Goal: Transaction & Acquisition: Purchase product/service

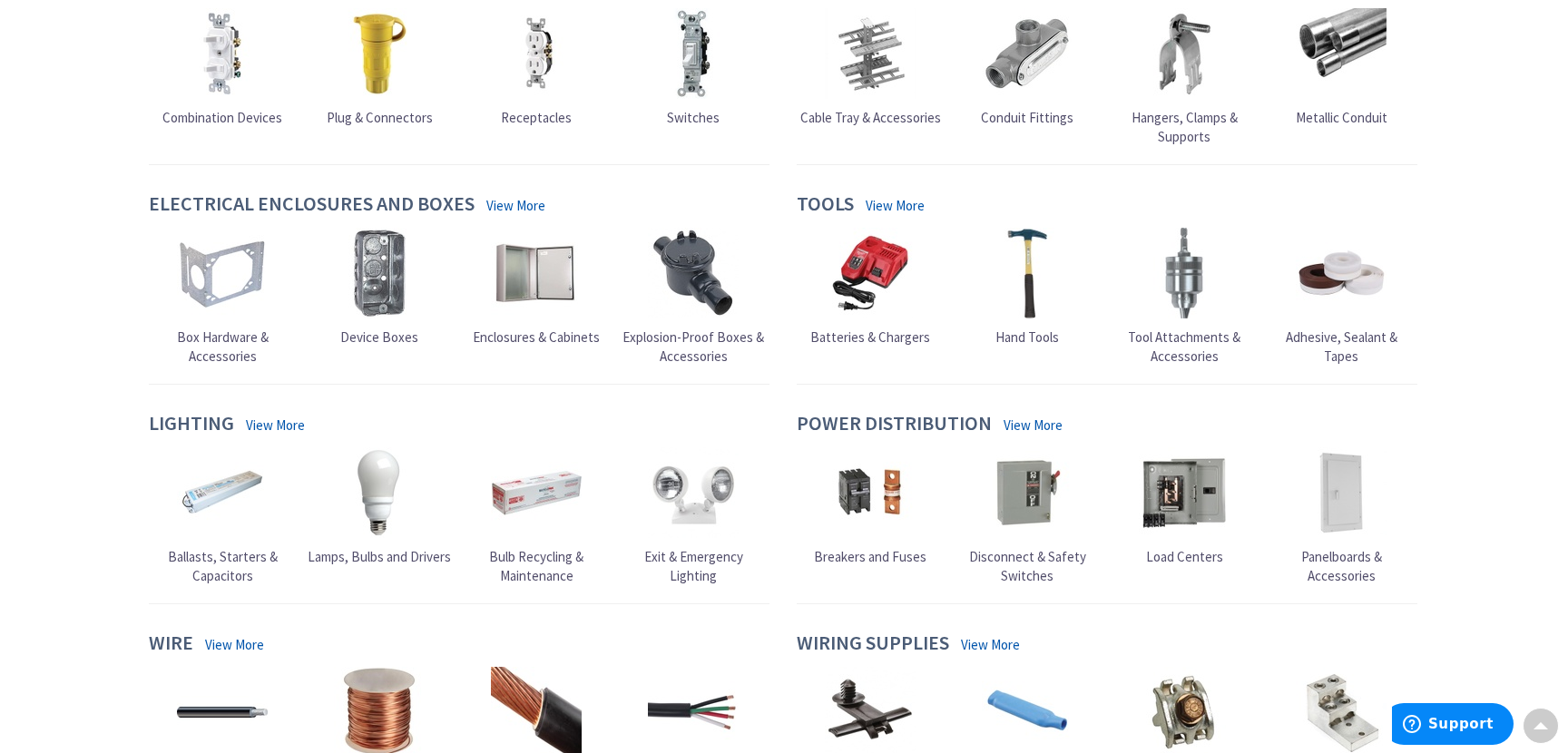
scroll to position [544, 0]
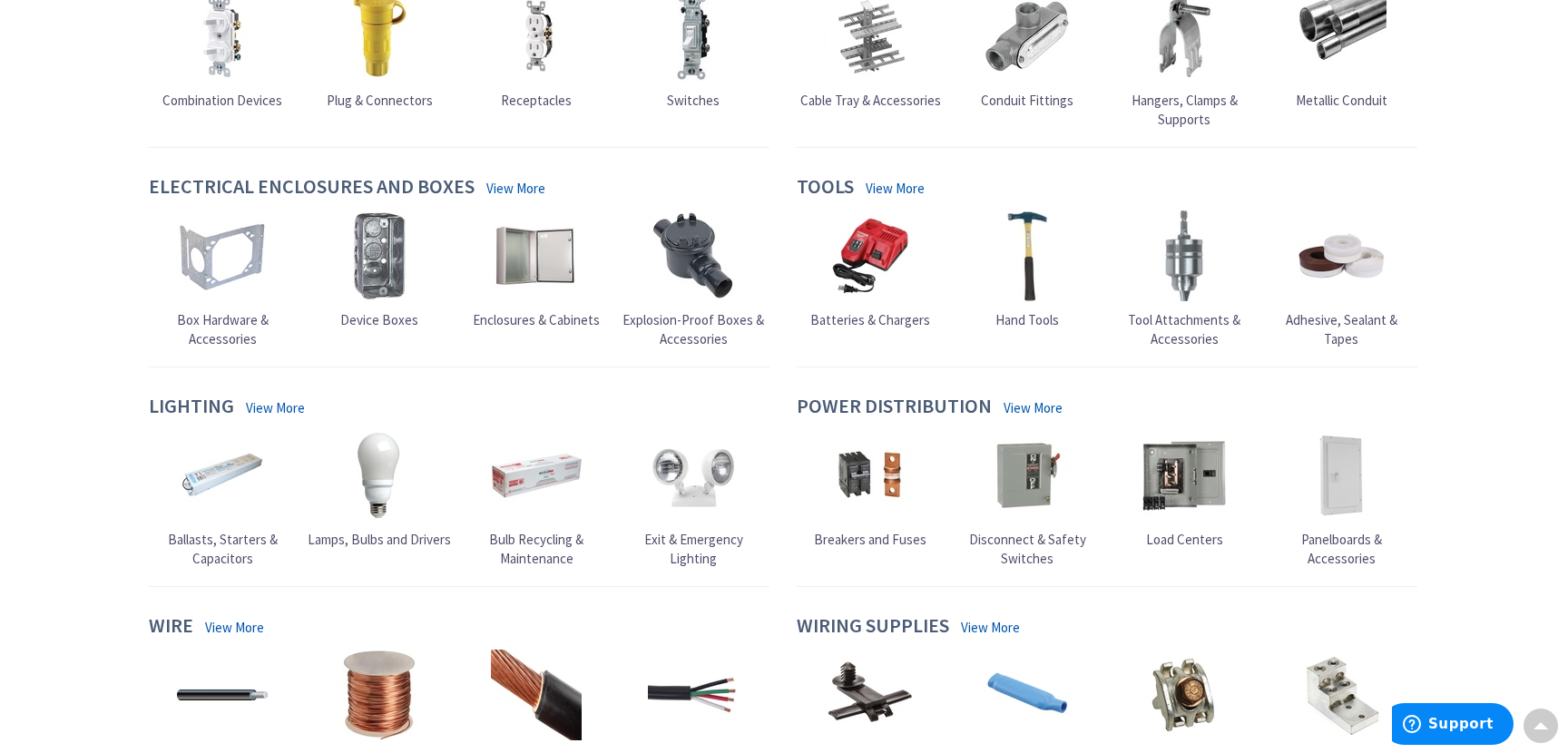
click at [385, 537] on span "Lamps, Bulbs and Drivers" at bounding box center [379, 539] width 144 height 17
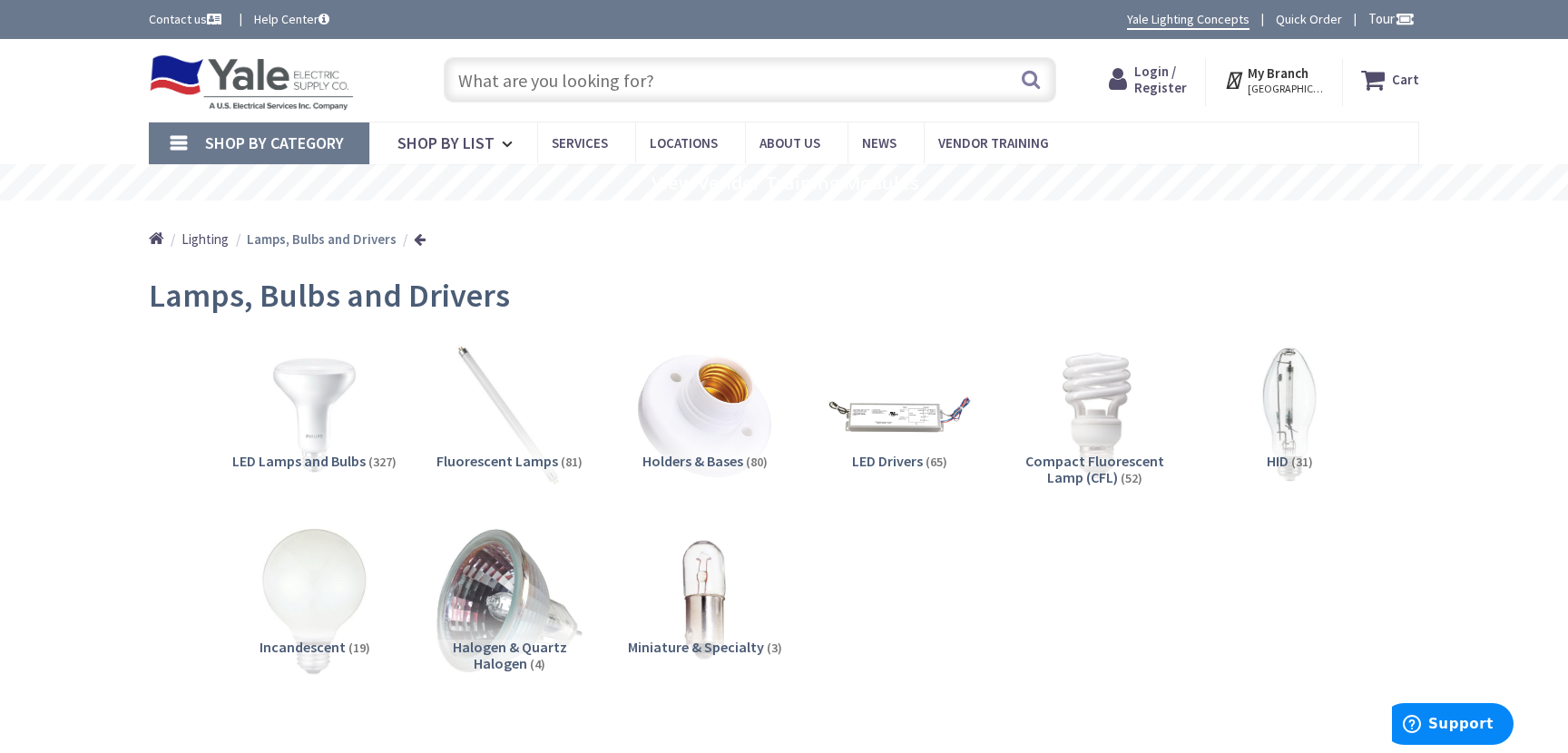
click at [341, 455] on span "LED Lamps and Bulbs" at bounding box center [299, 460] width 133 height 18
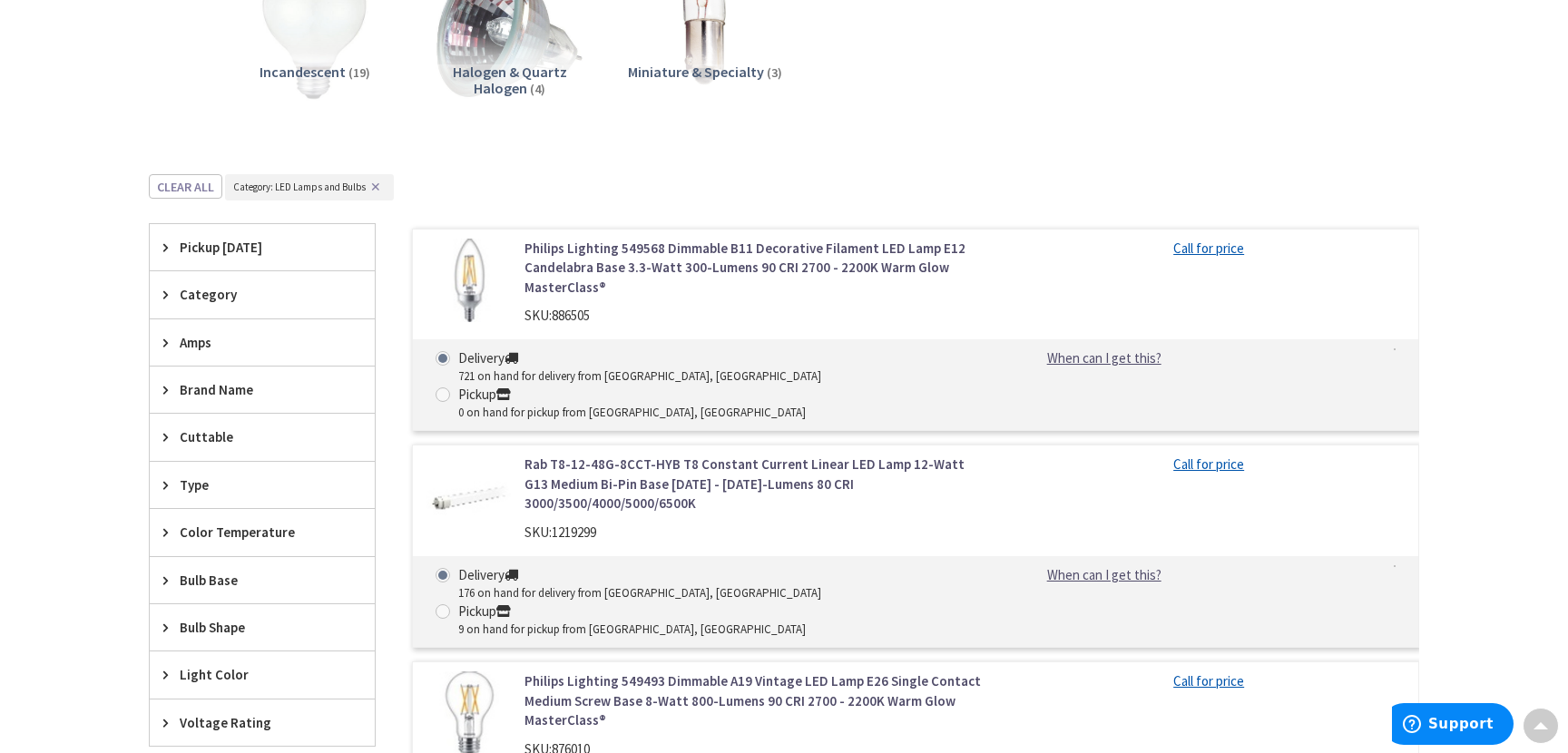
scroll to position [568, 0]
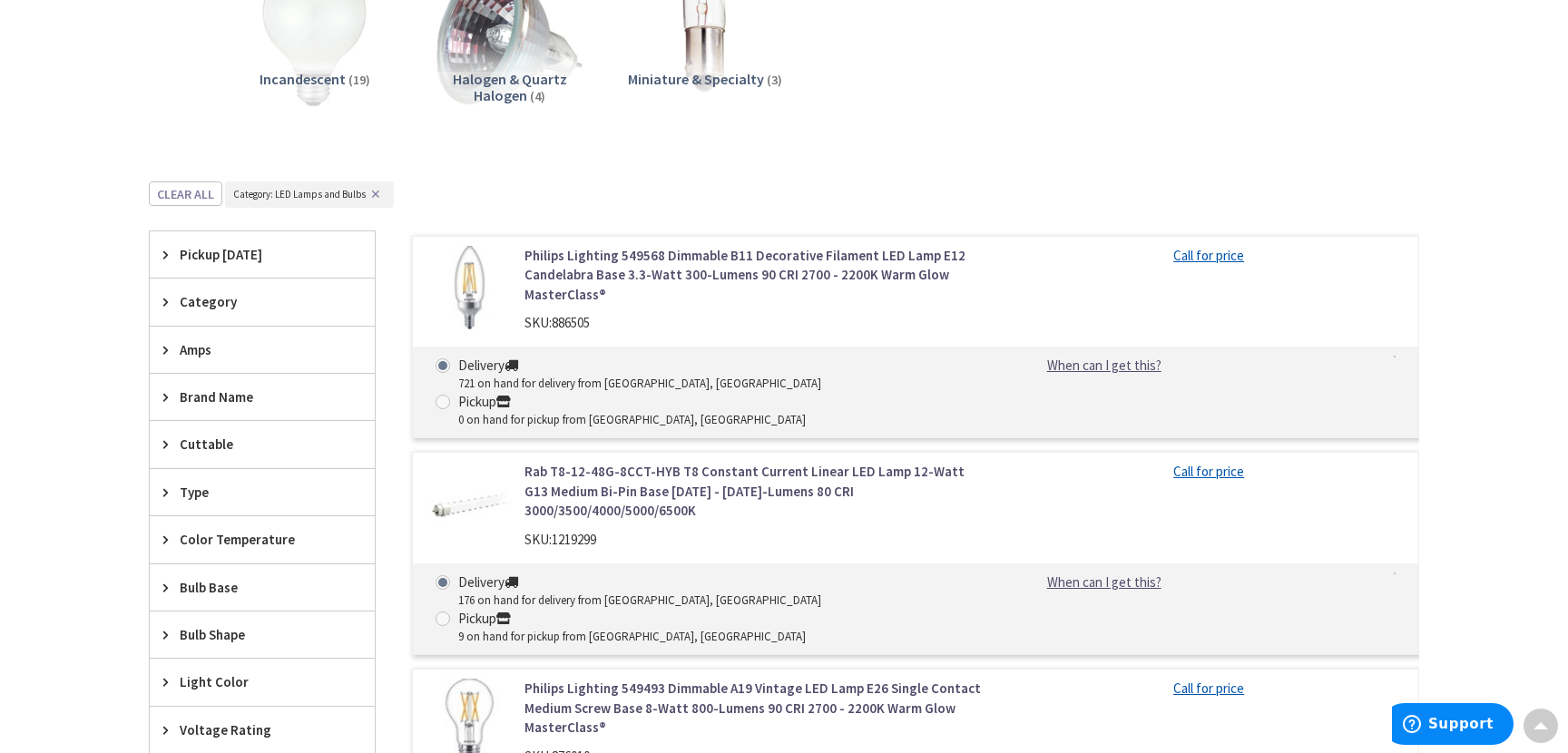
click at [258, 246] on span "Pickup [DATE]" at bounding box center [253, 254] width 147 height 19
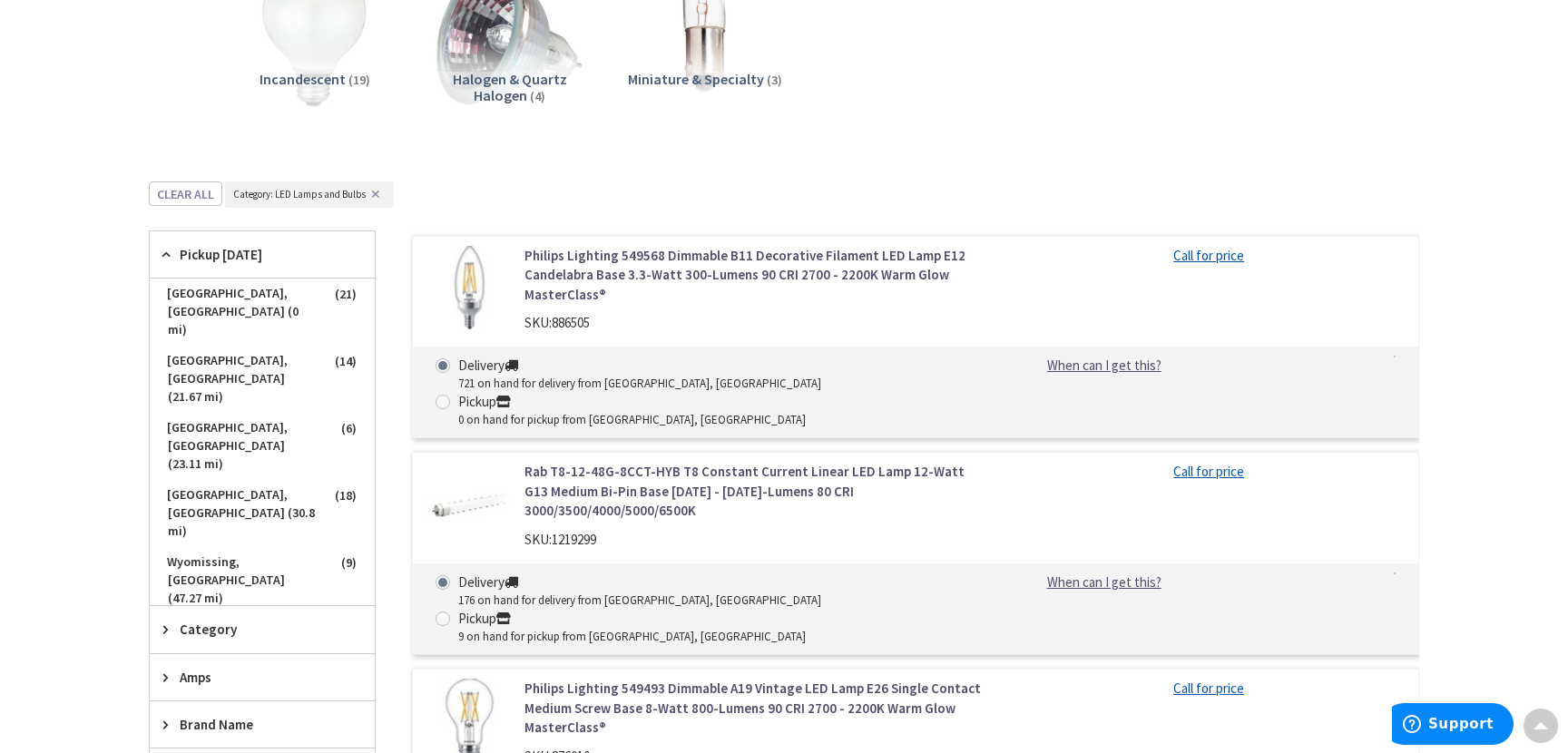
click at [66, 371] on div "Skip to Content Toggle Nav Search Cart My Cart Close" at bounding box center [784, 609] width 1568 height 2277
click at [67, 347] on div "Skip to Content Toggle Nav Search Cart My Cart Close" at bounding box center [784, 609] width 1568 height 2277
click at [173, 256] on icon at bounding box center [170, 254] width 13 height 13
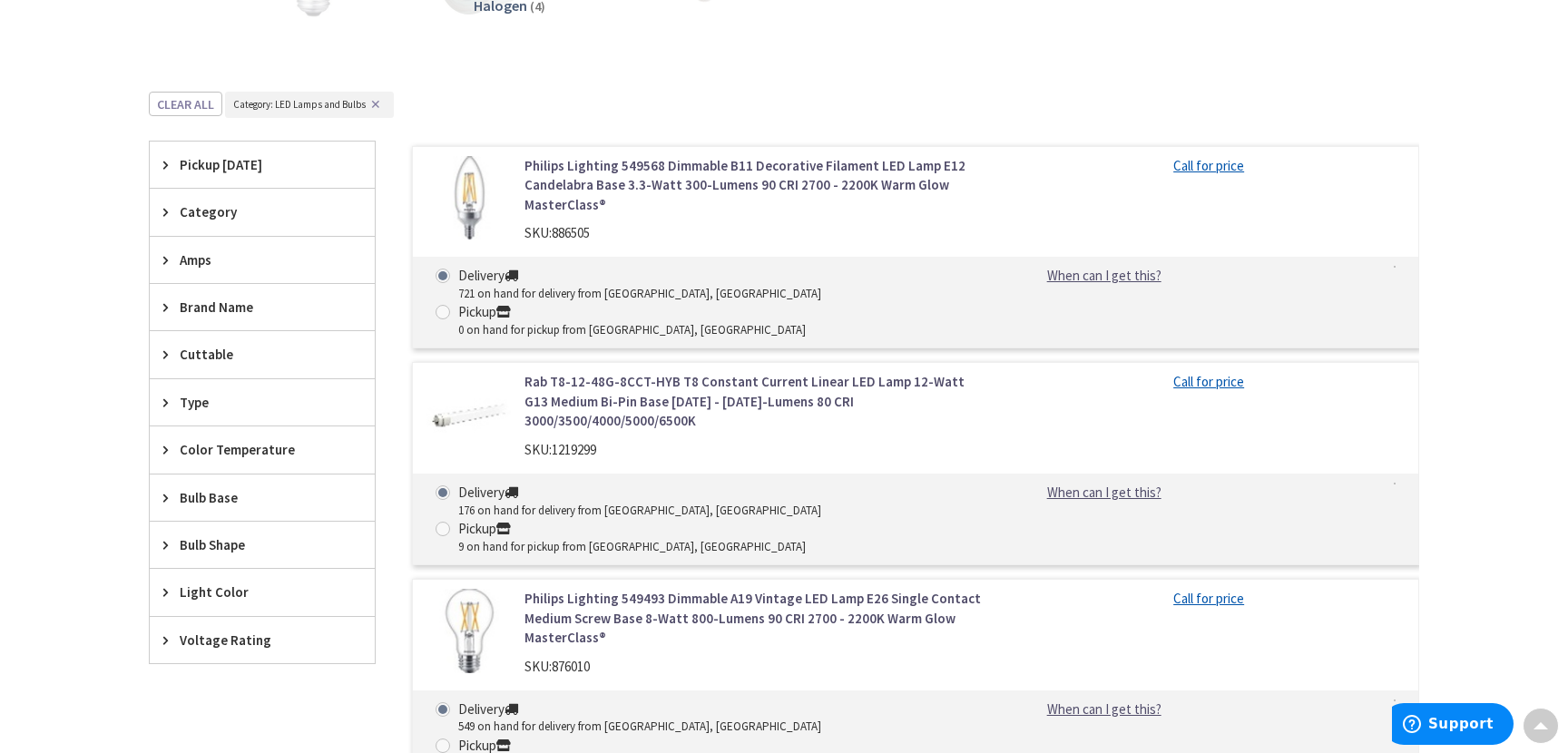
scroll to position [658, 0]
click at [244, 303] on span "Brand Name" at bounding box center [253, 306] width 147 height 19
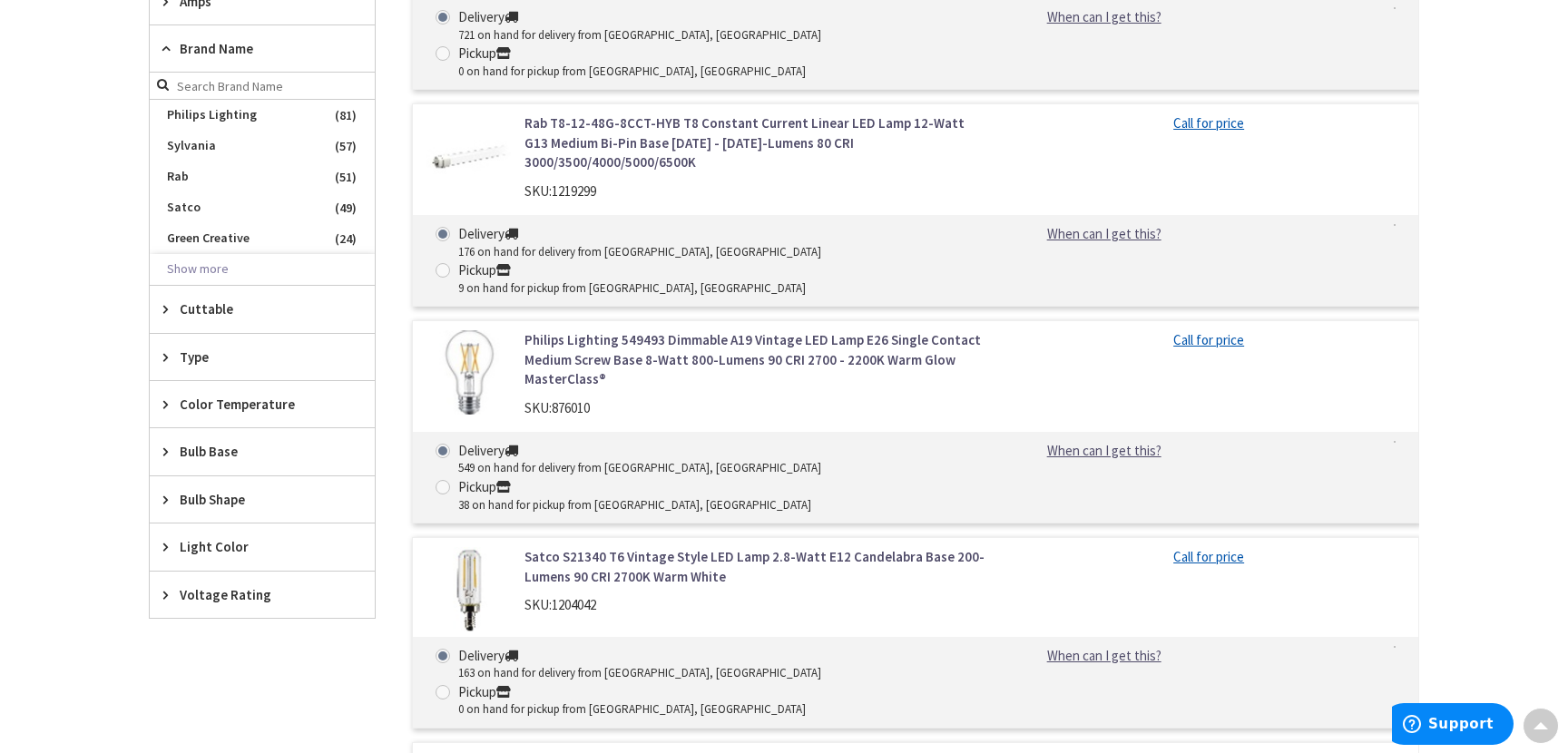
scroll to position [930, 0]
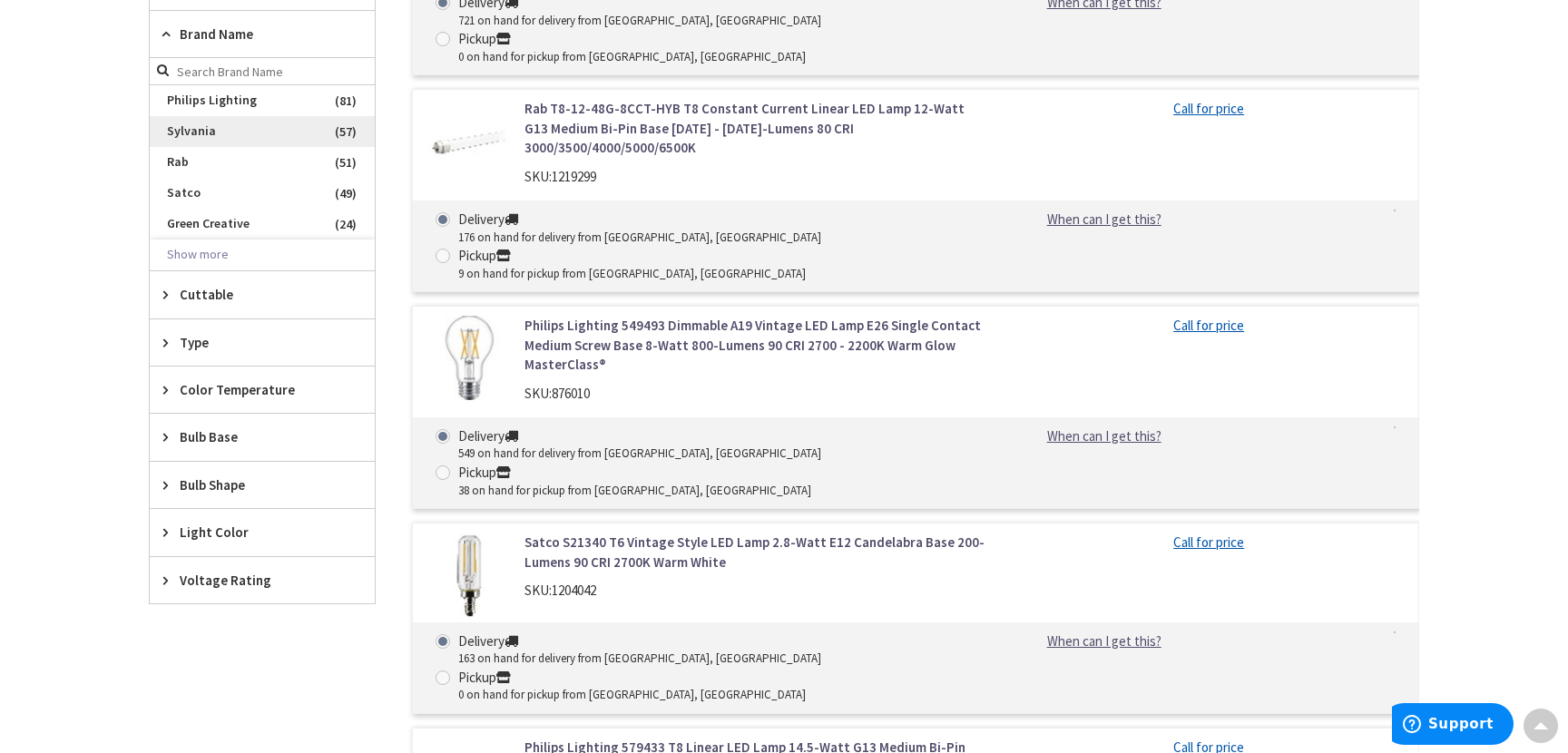
click at [241, 136] on span "Sylvania" at bounding box center [262, 131] width 225 height 31
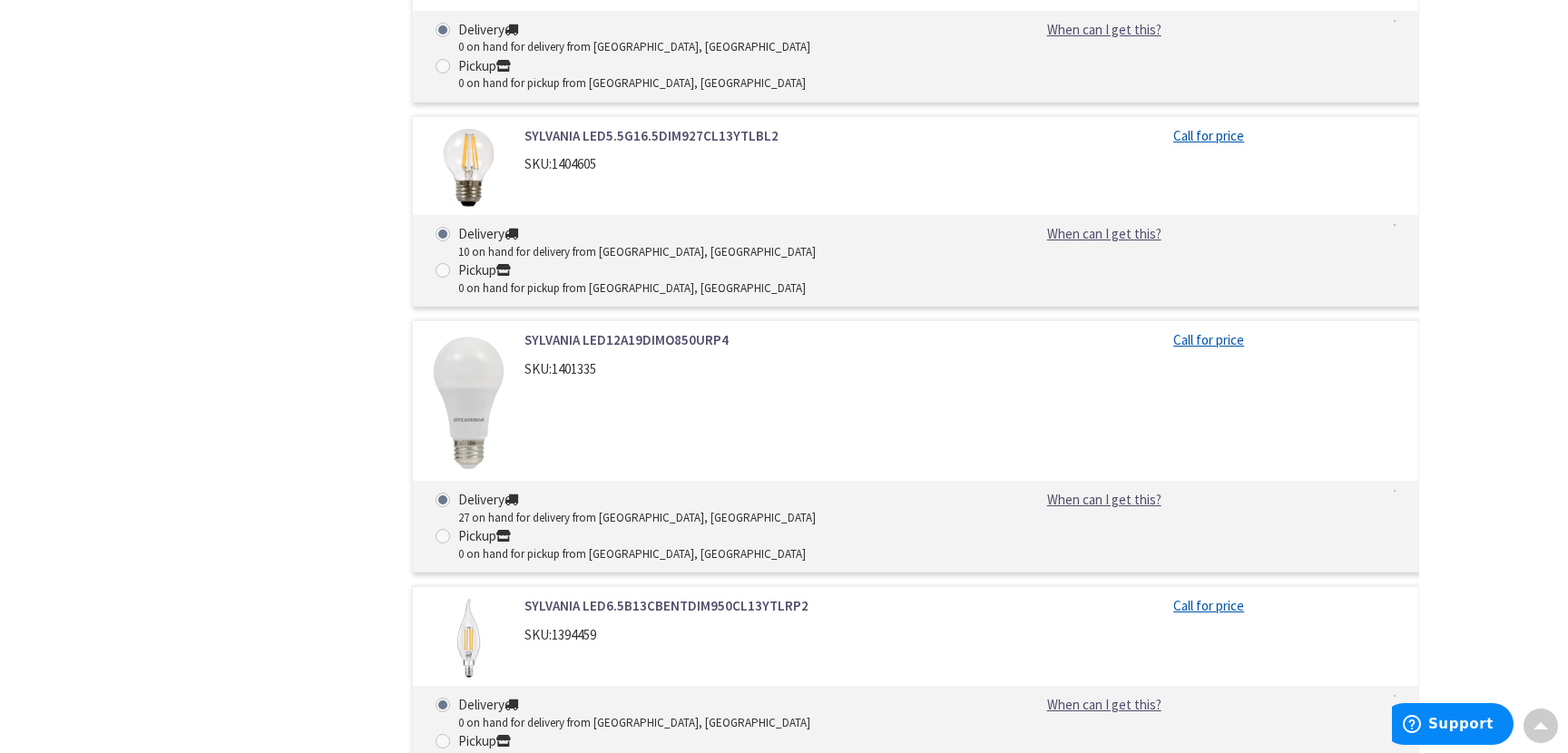
scroll to position [3508, 0]
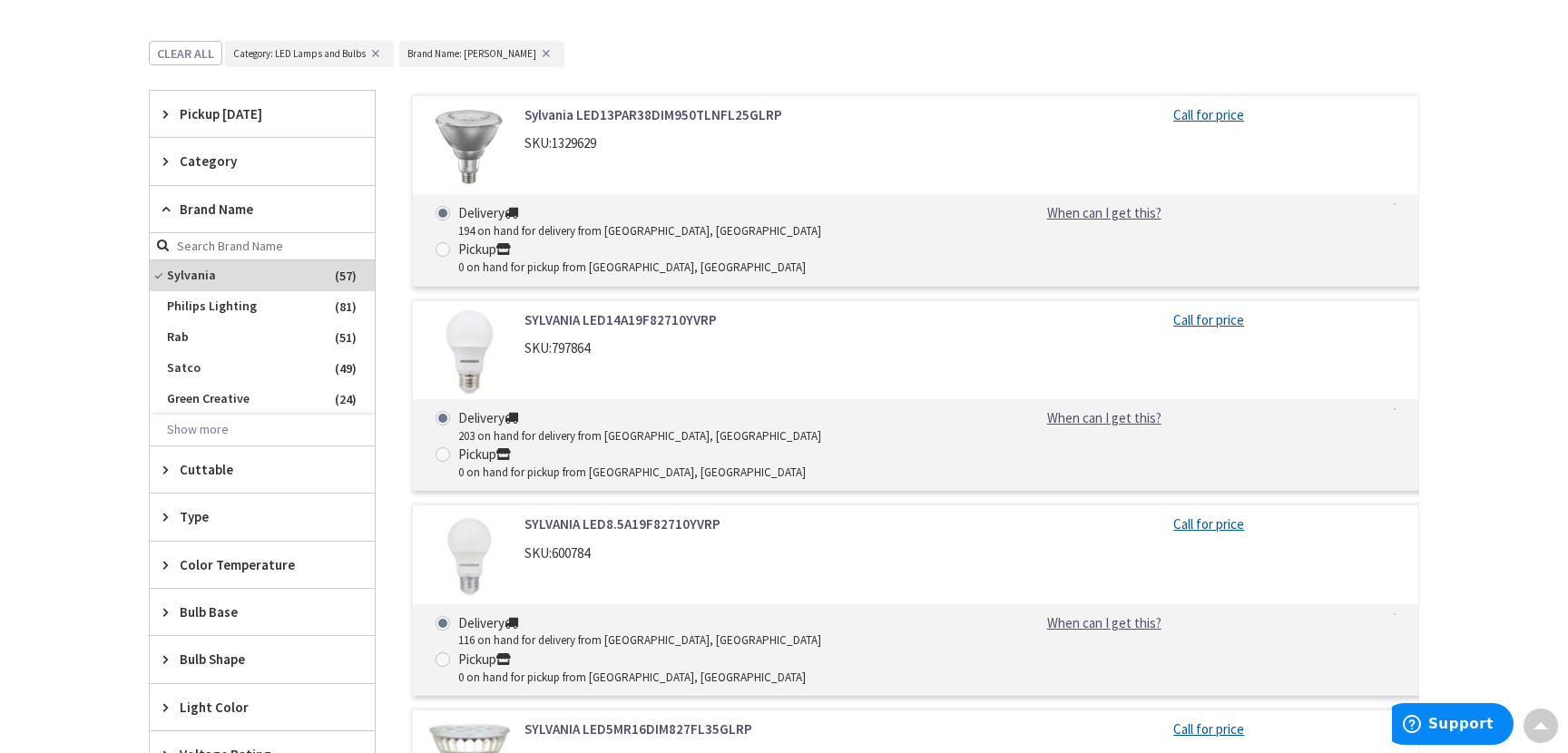
scroll to position [516, 0]
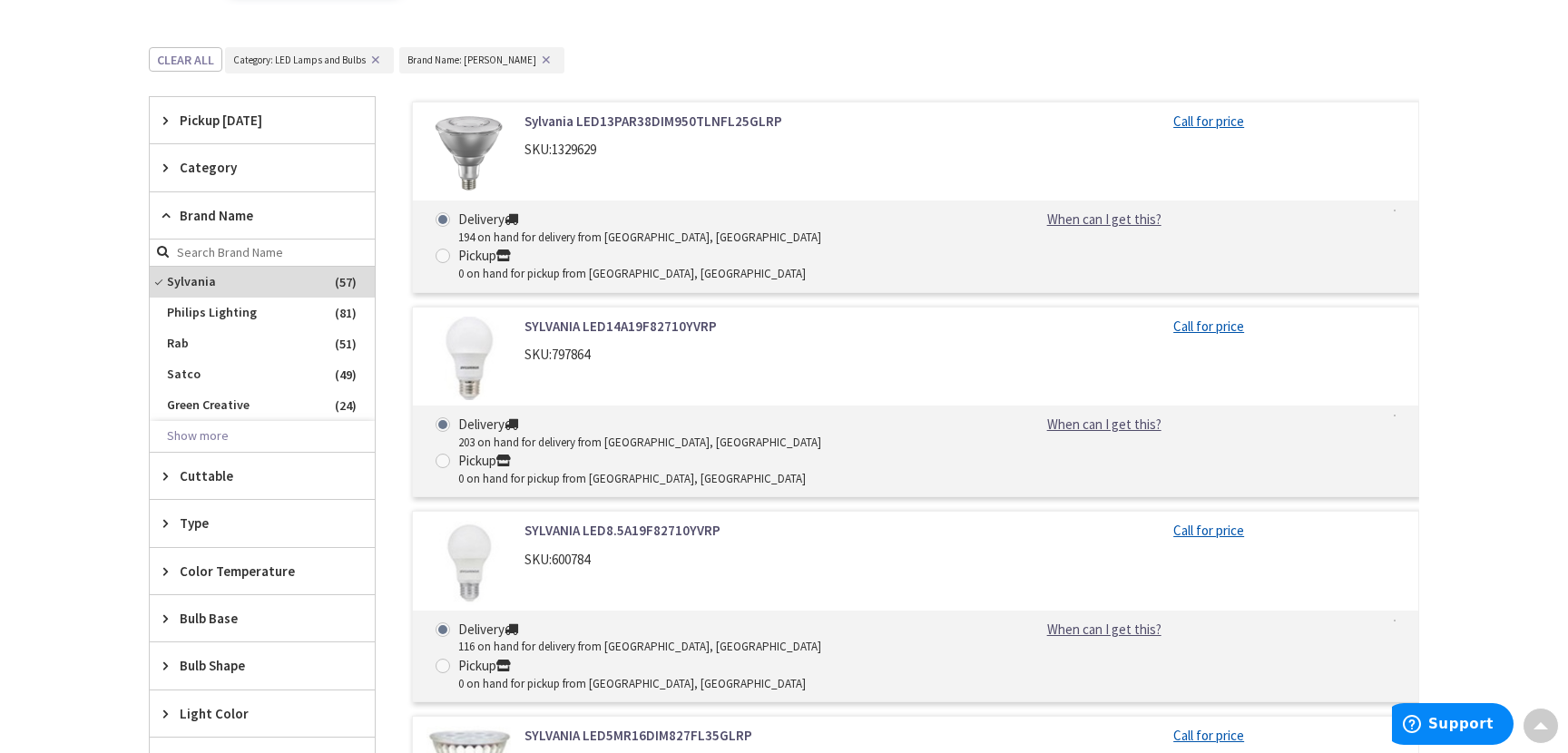
click at [236, 131] on div "Pickup [DATE]" at bounding box center [262, 119] width 225 height 46
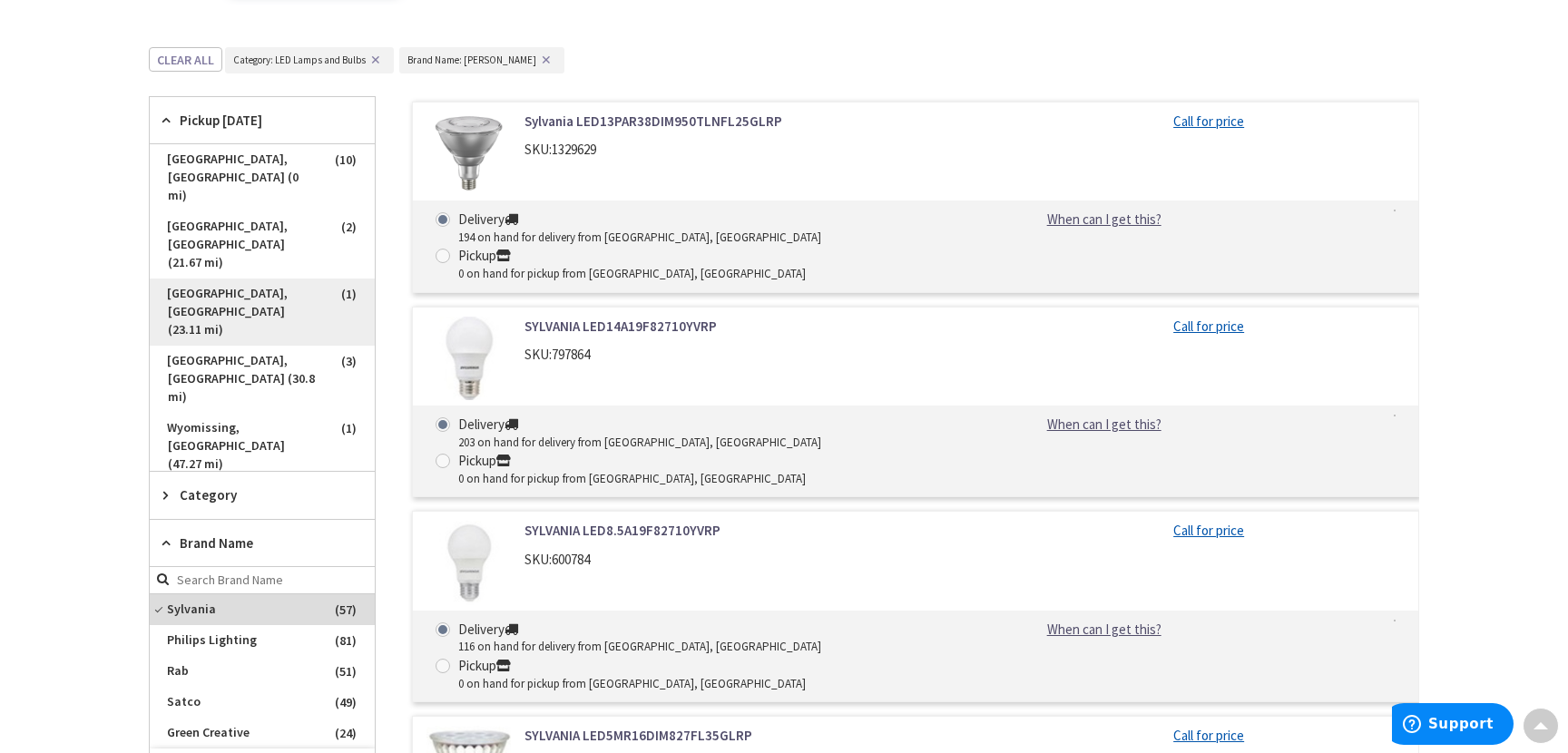
scroll to position [607, 0]
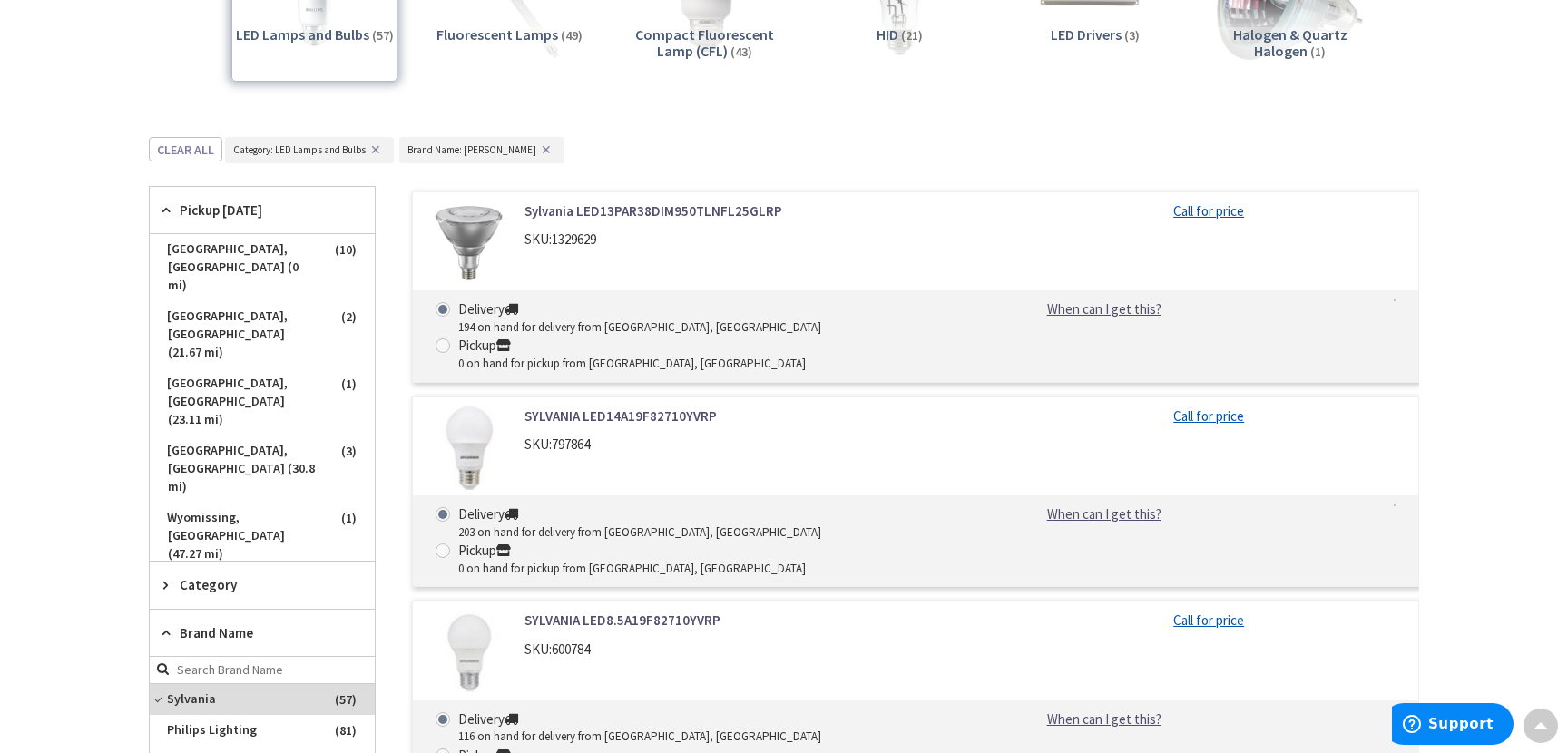
scroll to position [425, 0]
click at [246, 251] on span "[GEOGRAPHIC_DATA], [GEOGRAPHIC_DATA] (0 mi)" at bounding box center [262, 268] width 225 height 67
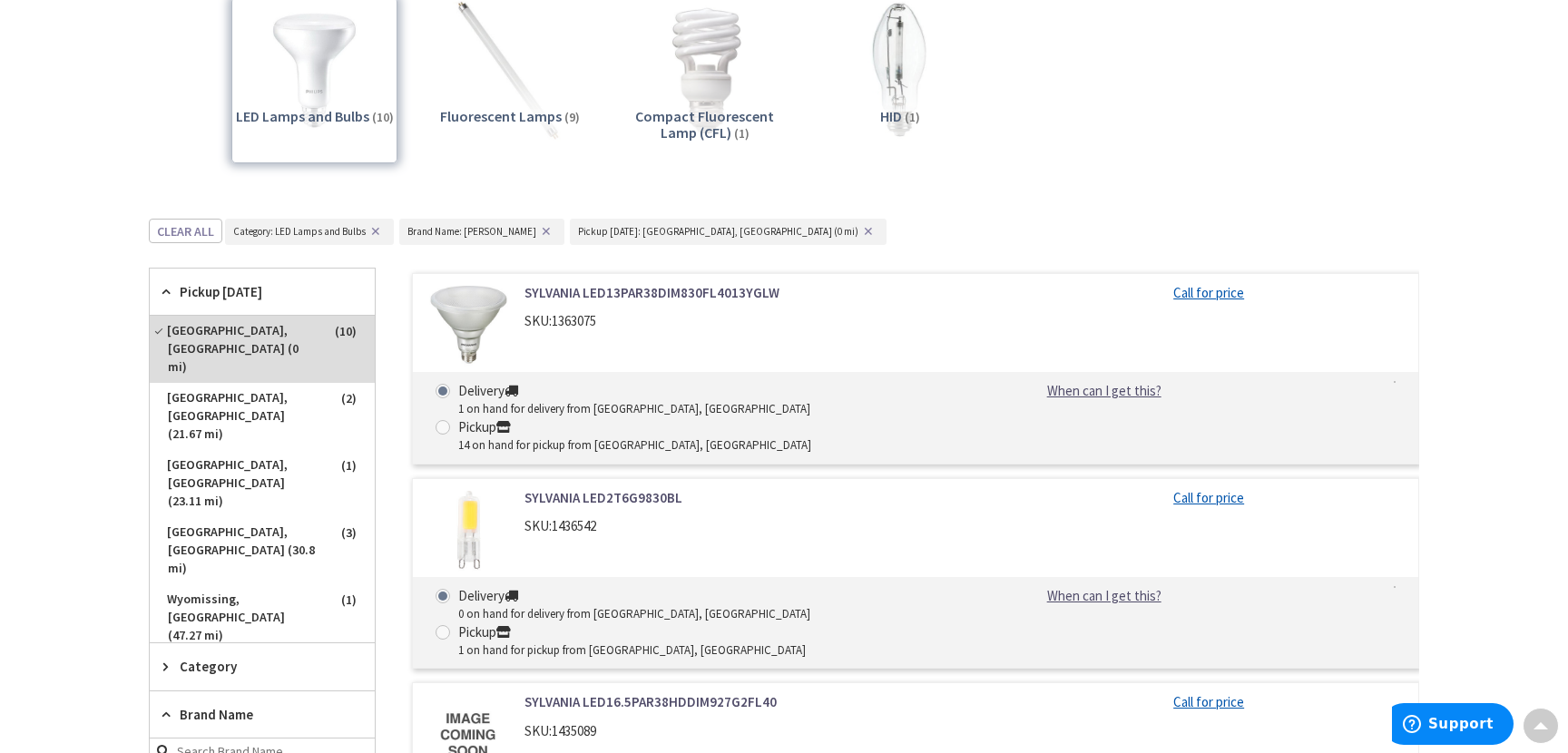
scroll to position [334, 0]
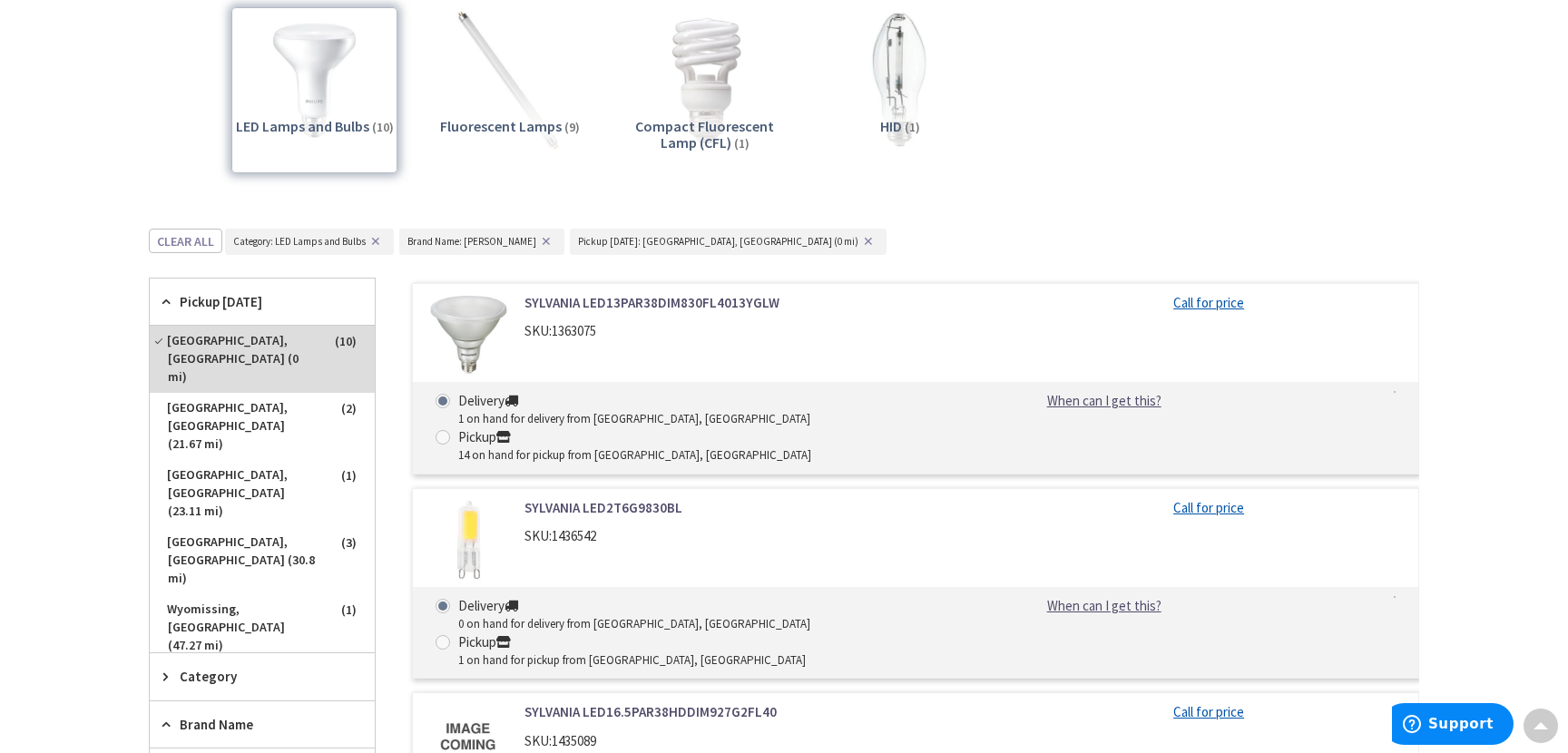
click at [859, 241] on button "✕" at bounding box center [868, 241] width 20 height 13
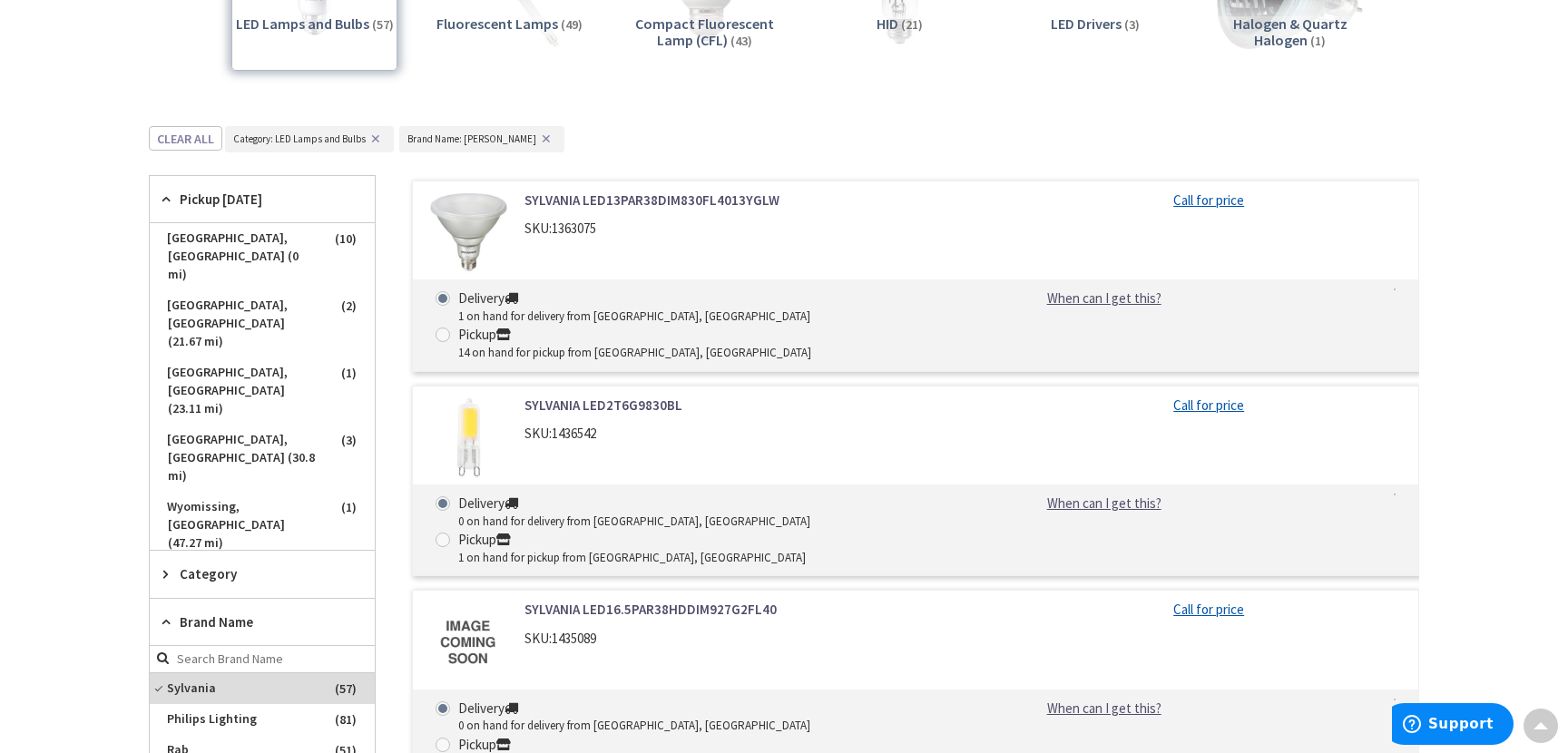
scroll to position [516, 0]
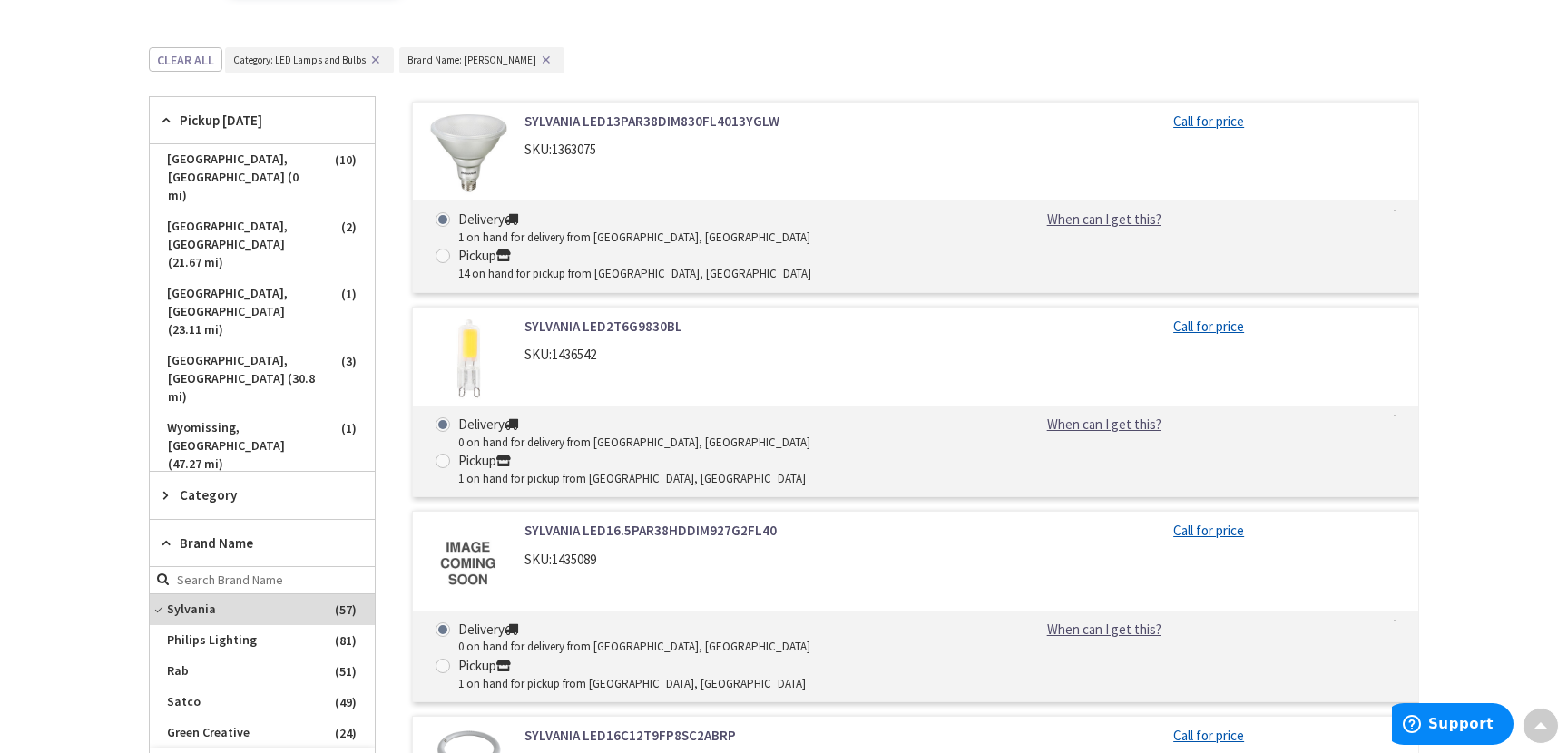
click at [225, 485] on span "Category" at bounding box center [253, 495] width 147 height 19
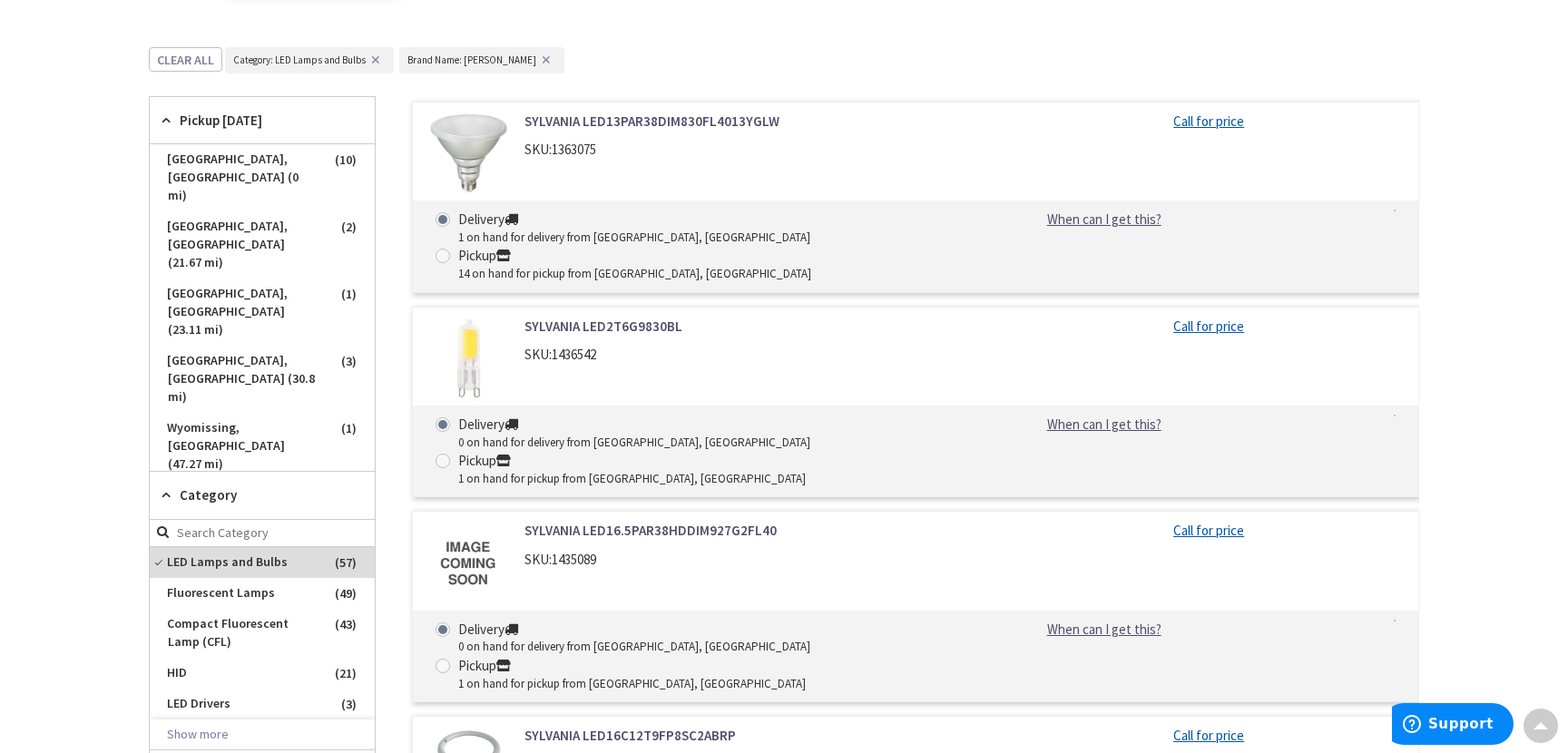
click at [225, 485] on span "Category" at bounding box center [253, 495] width 147 height 19
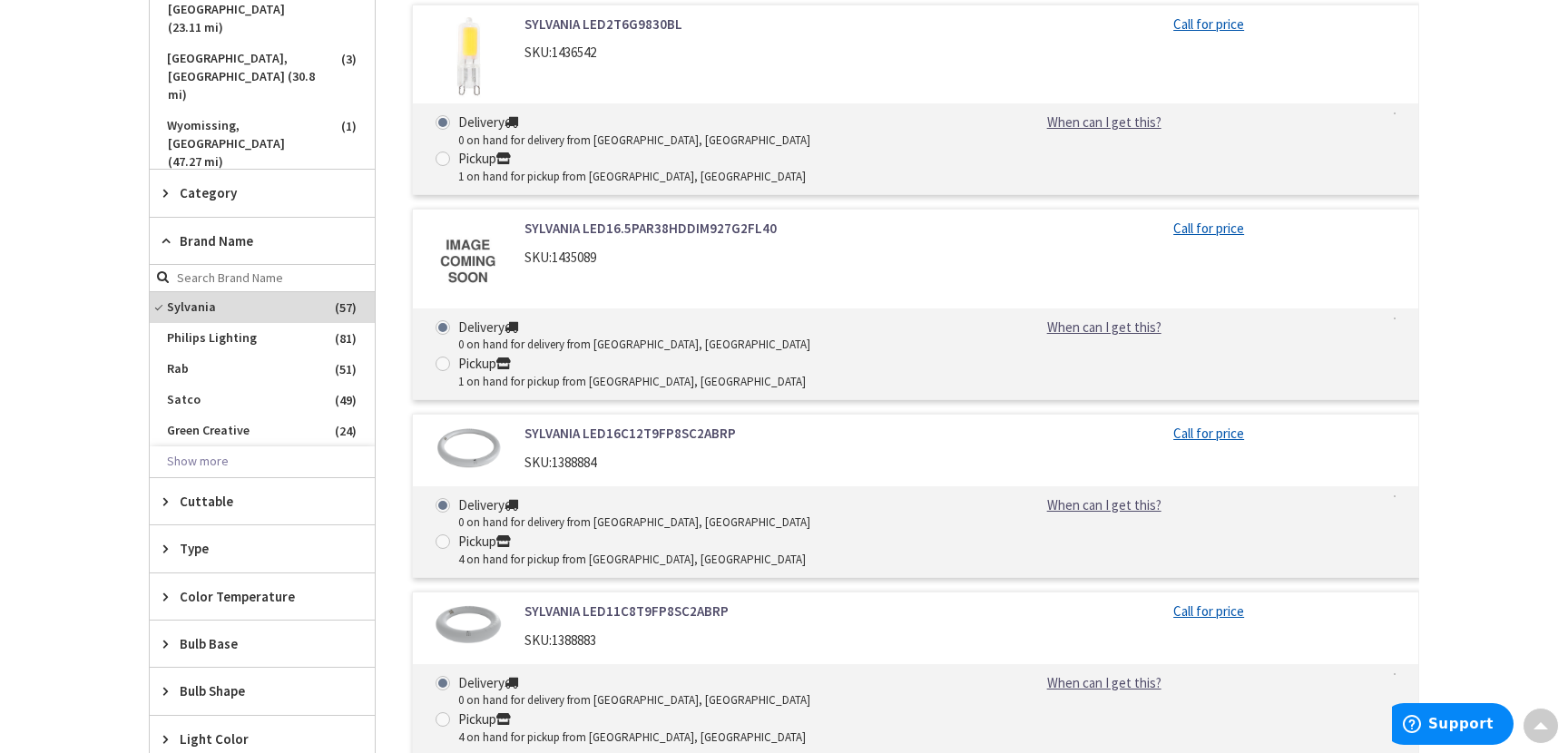
scroll to position [499, 0]
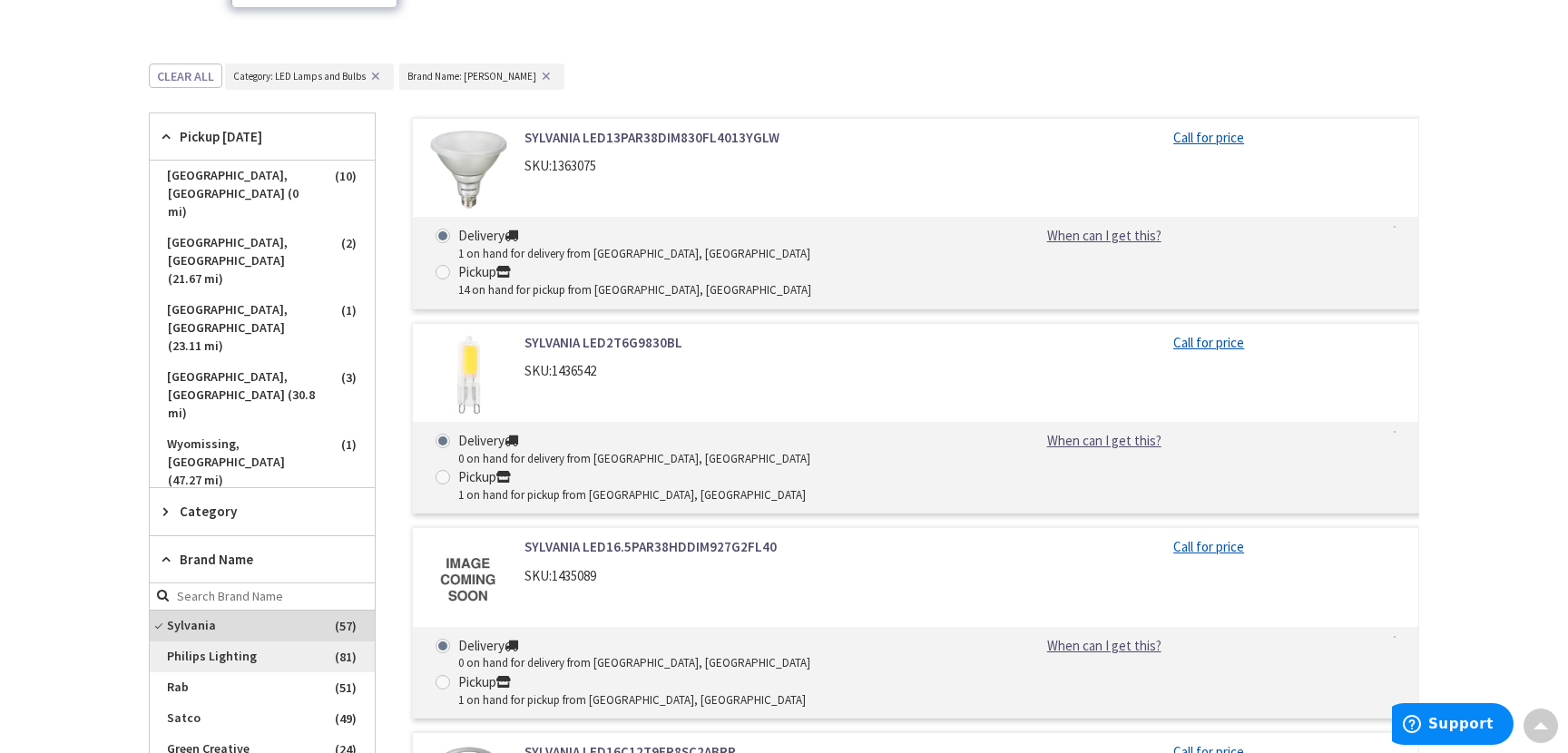
click at [250, 641] on span "Philips Lighting" at bounding box center [262, 656] width 225 height 31
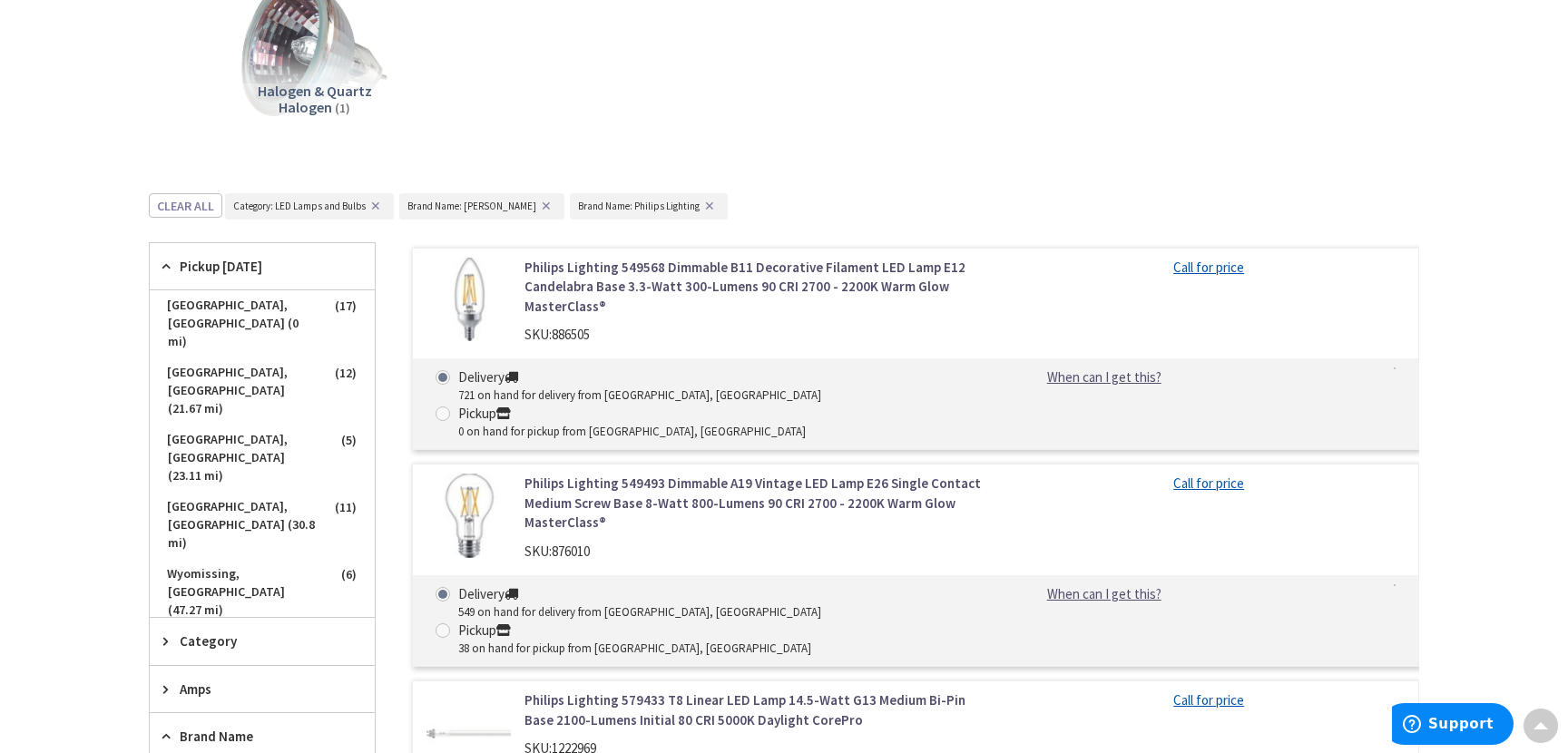
scroll to position [862, 0]
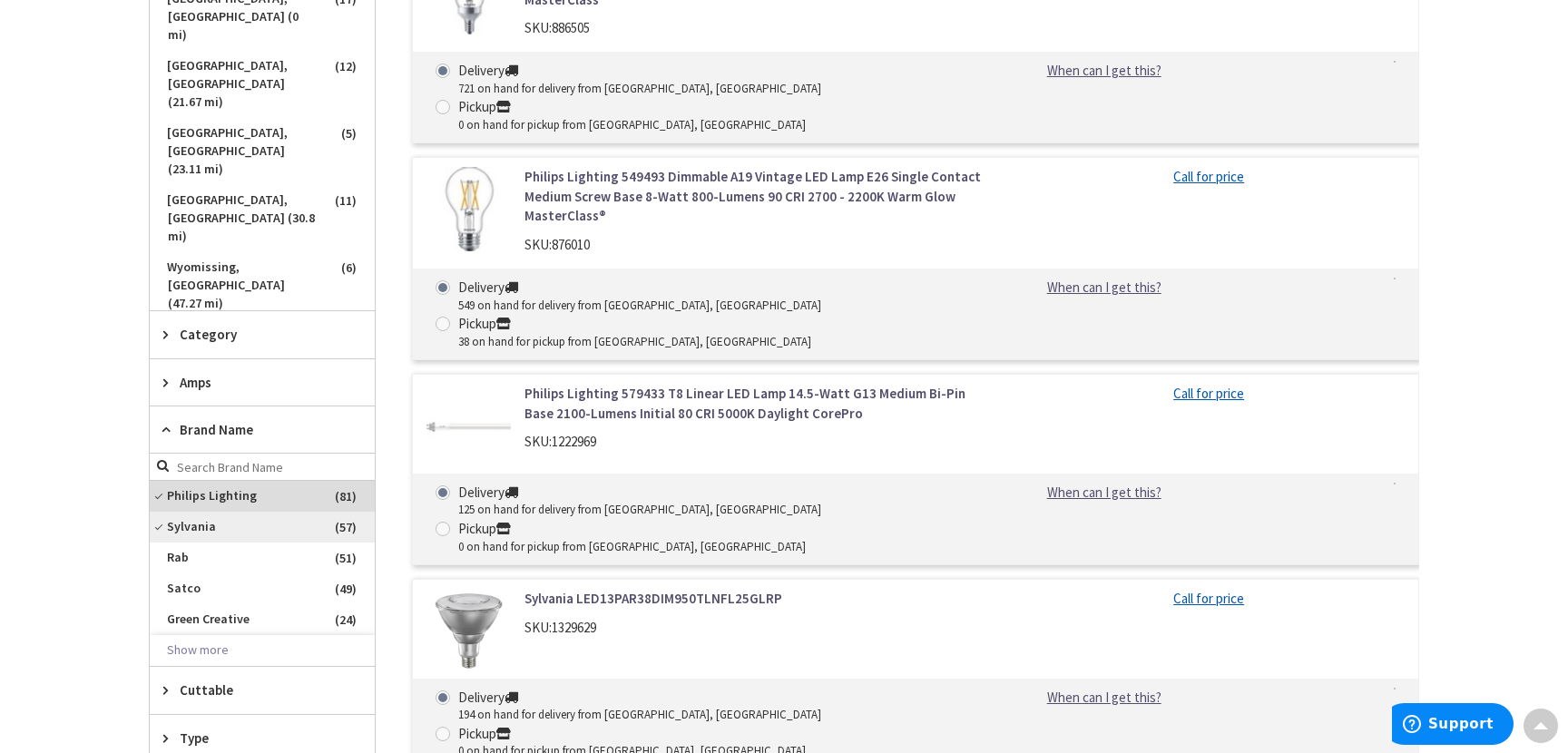
click at [201, 512] on span "Sylvania" at bounding box center [262, 527] width 225 height 31
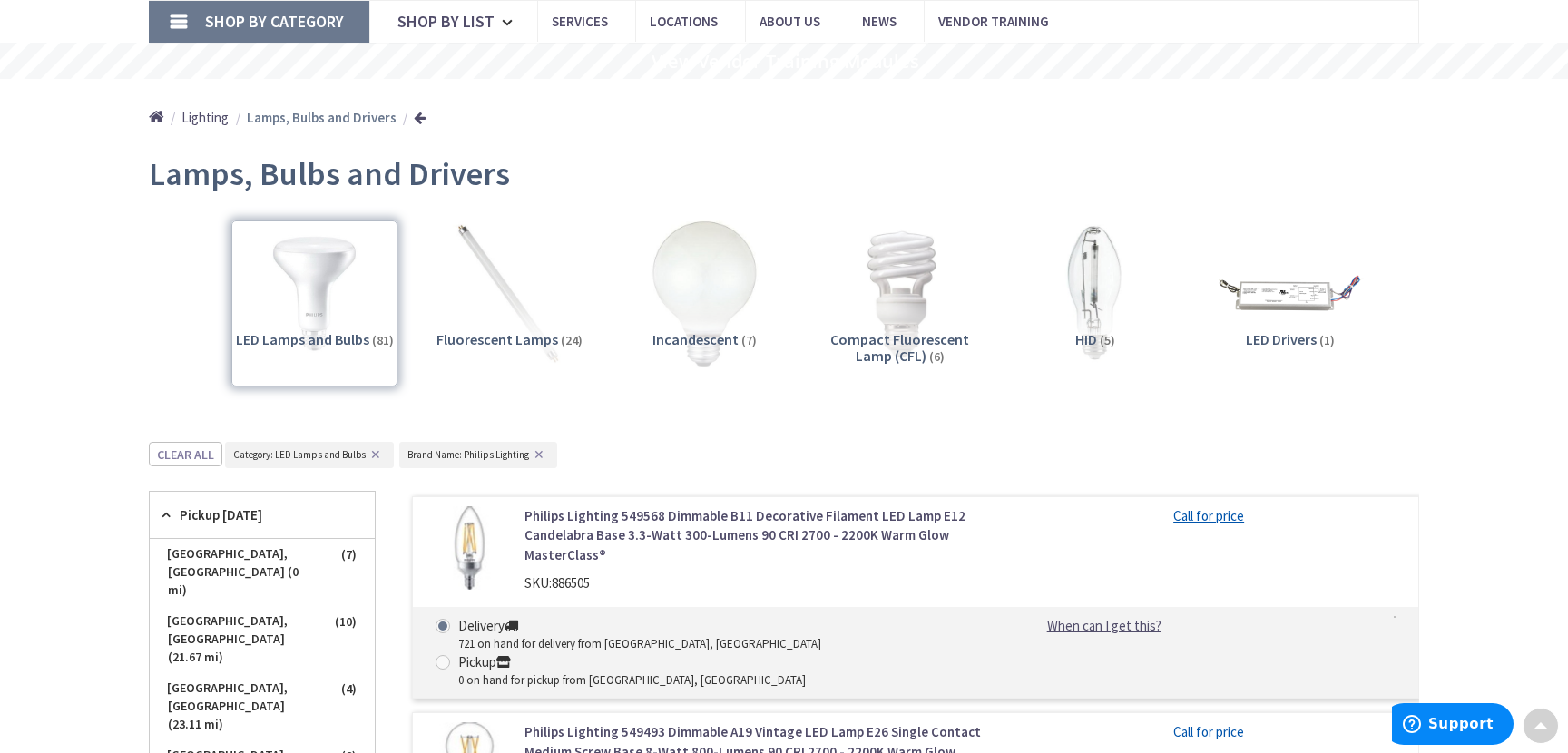
scroll to position [0, 0]
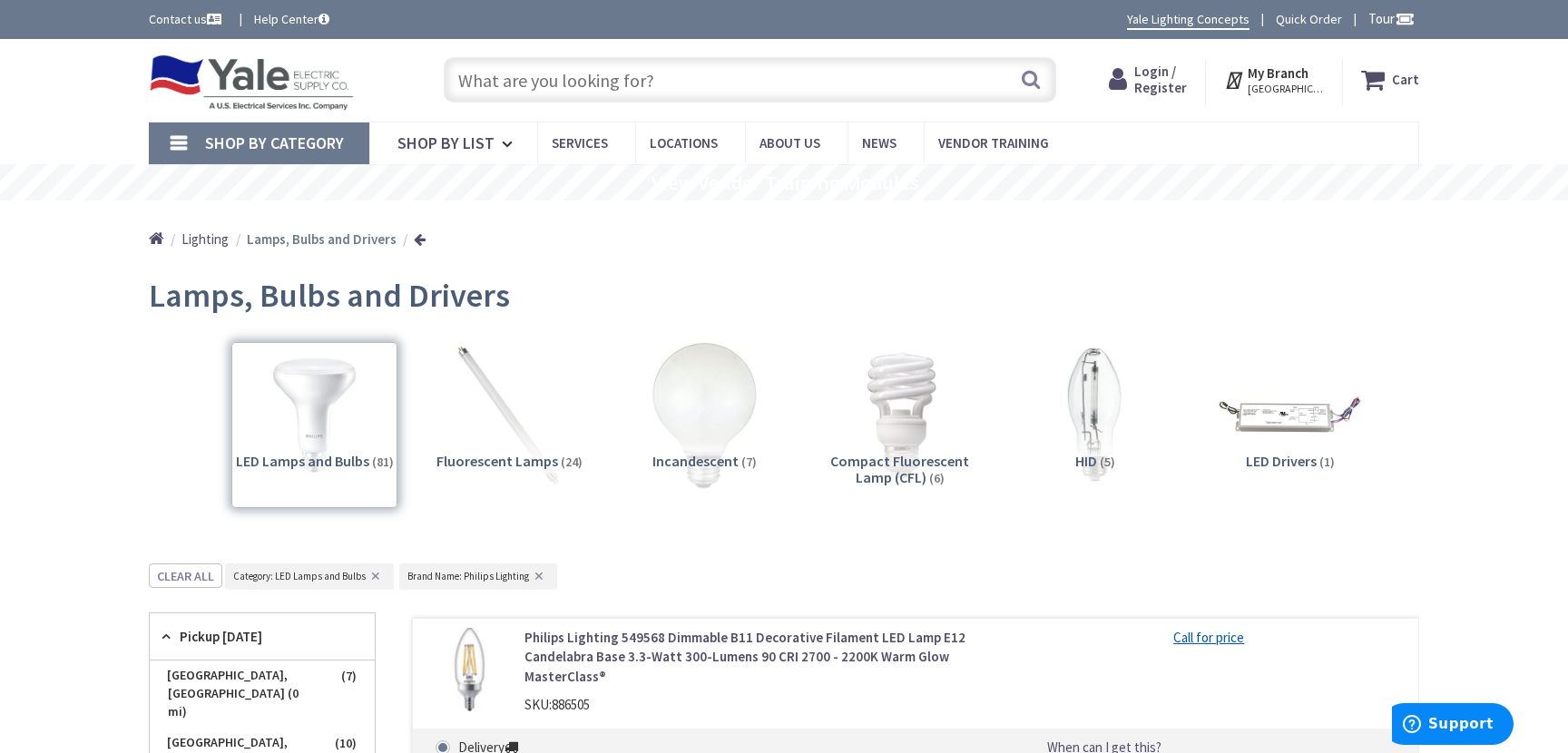
click at [595, 78] on input "text" at bounding box center [750, 80] width 613 height 45
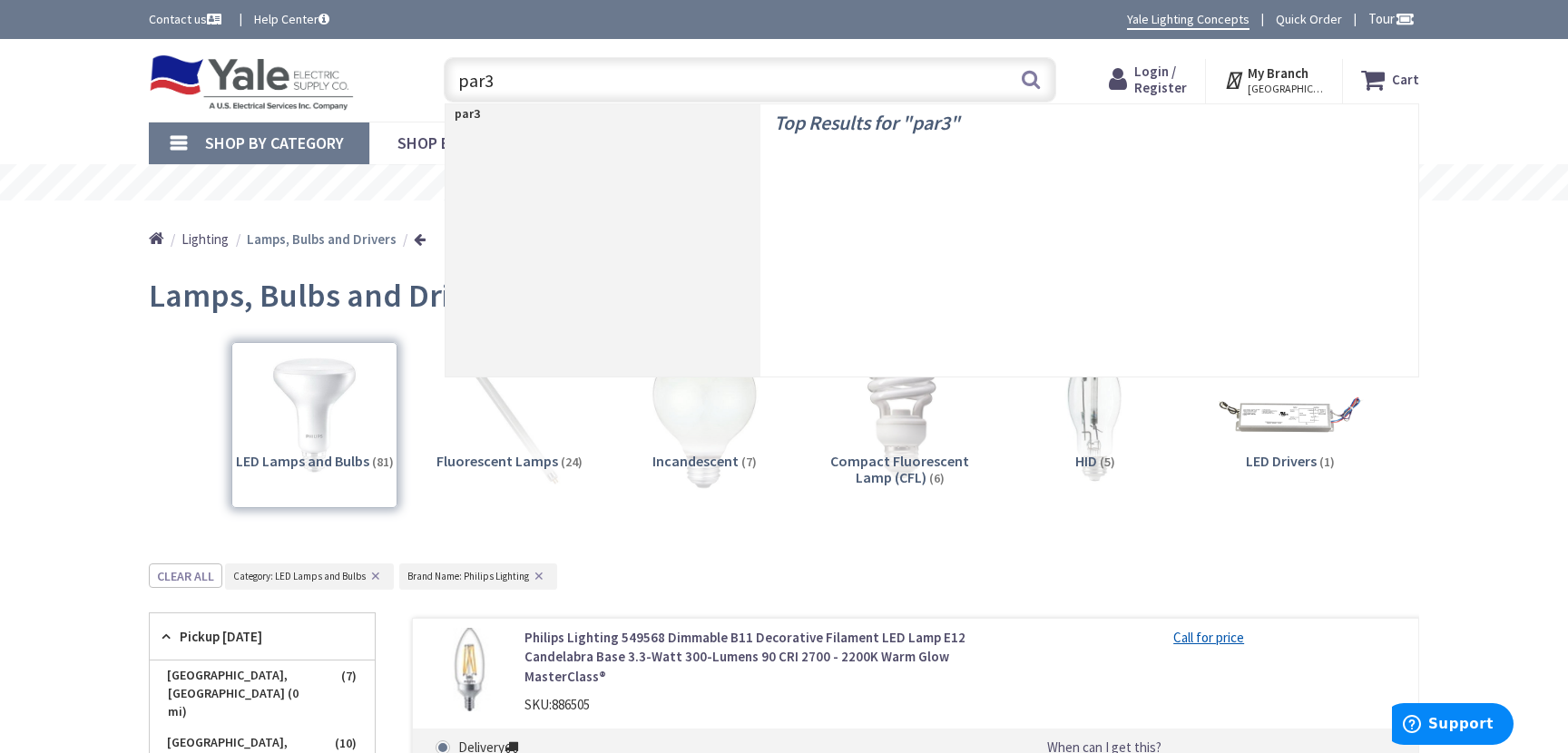
type input "par38"
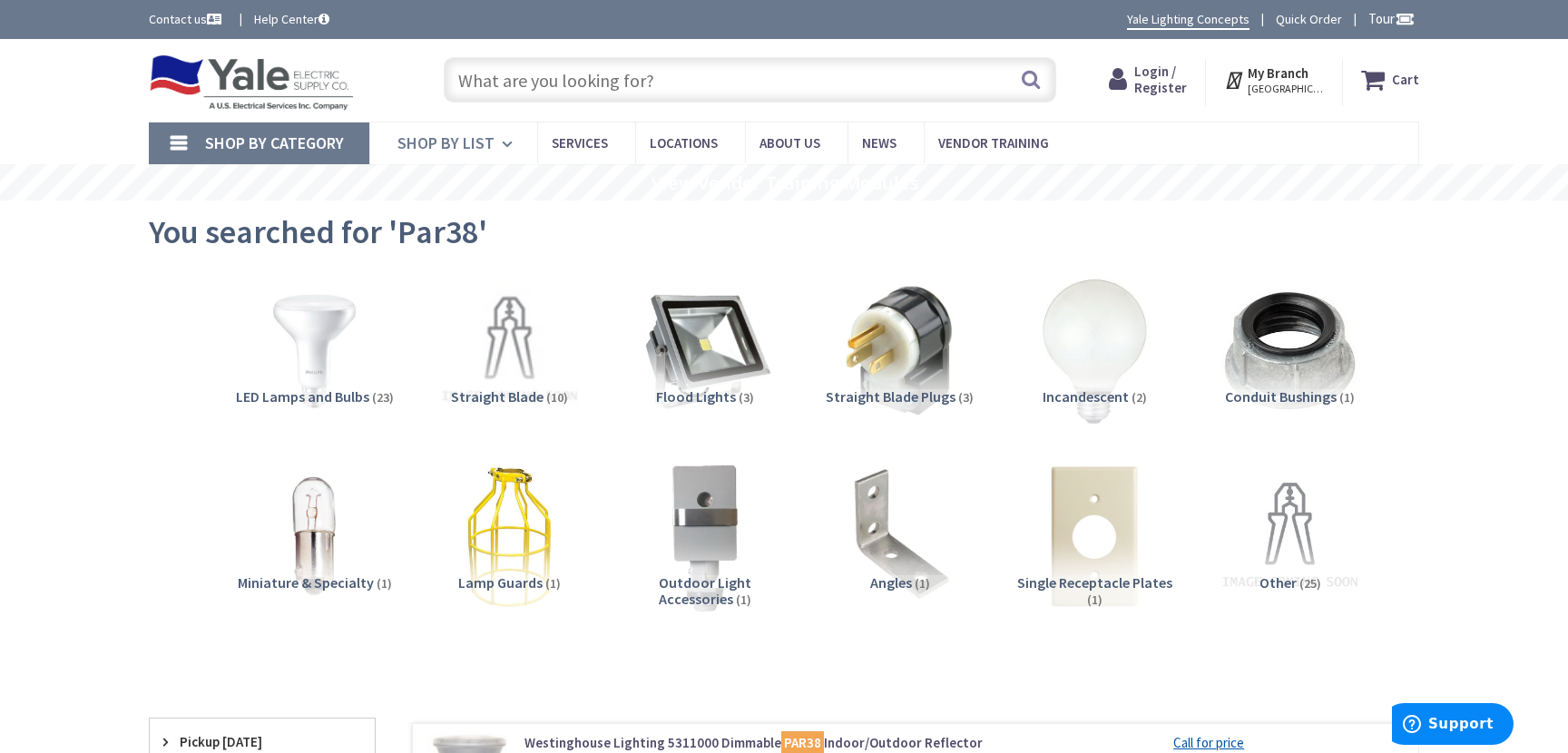
click at [474, 146] on span "Shop By List" at bounding box center [445, 143] width 97 height 21
click at [189, 141] on link "Shop By Category" at bounding box center [258, 143] width 221 height 41
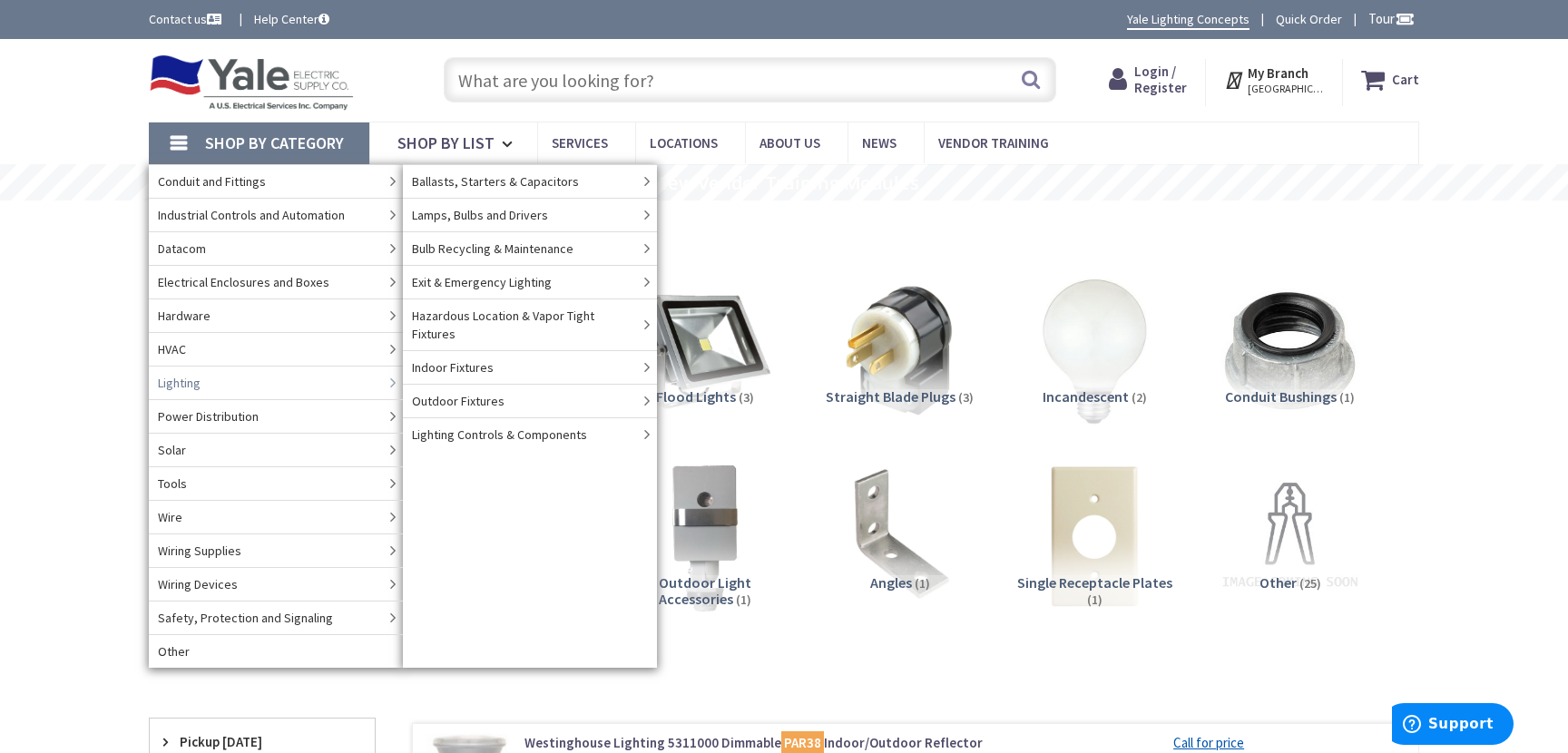
click at [198, 385] on span "Lighting" at bounding box center [179, 382] width 42 height 18
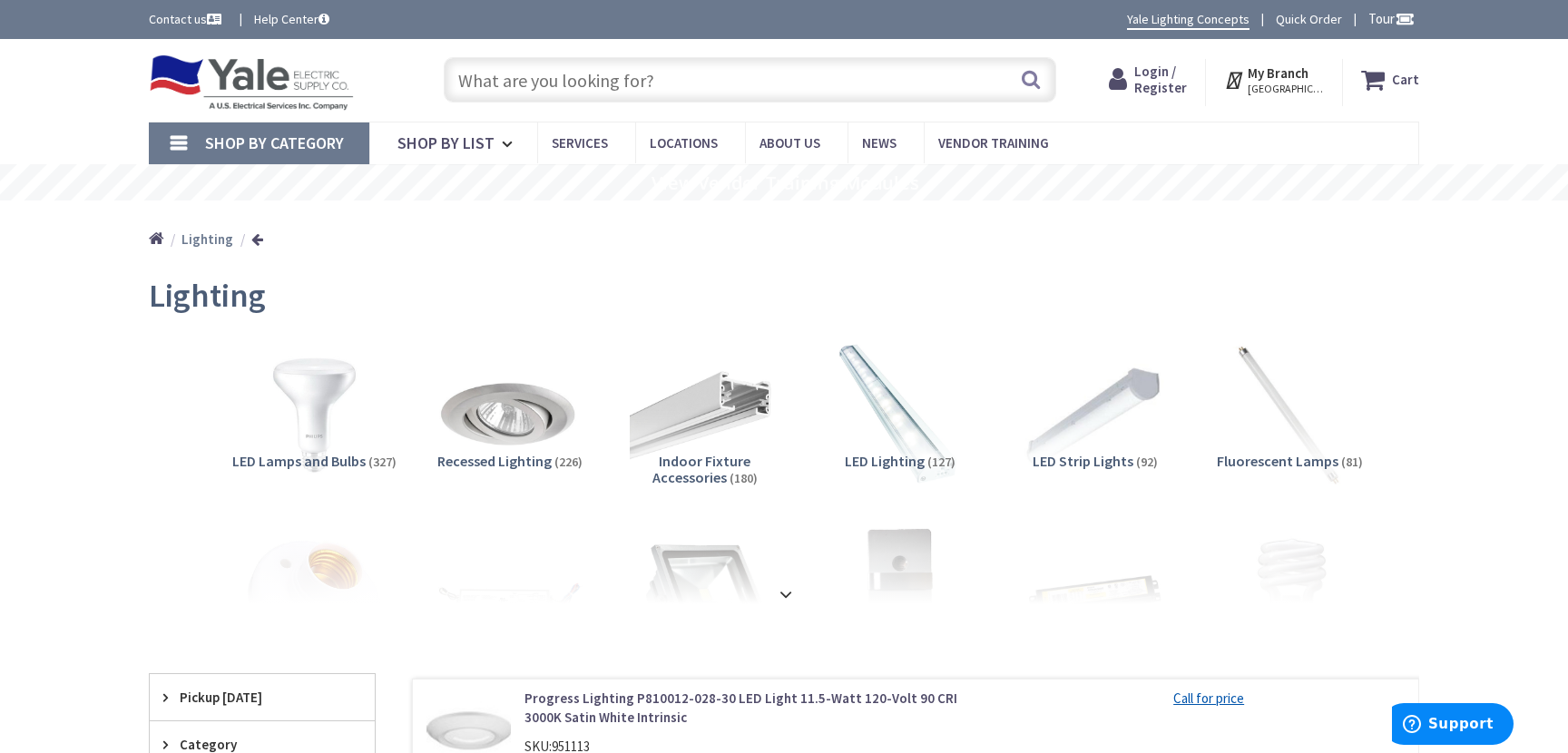
scroll to position [91, 0]
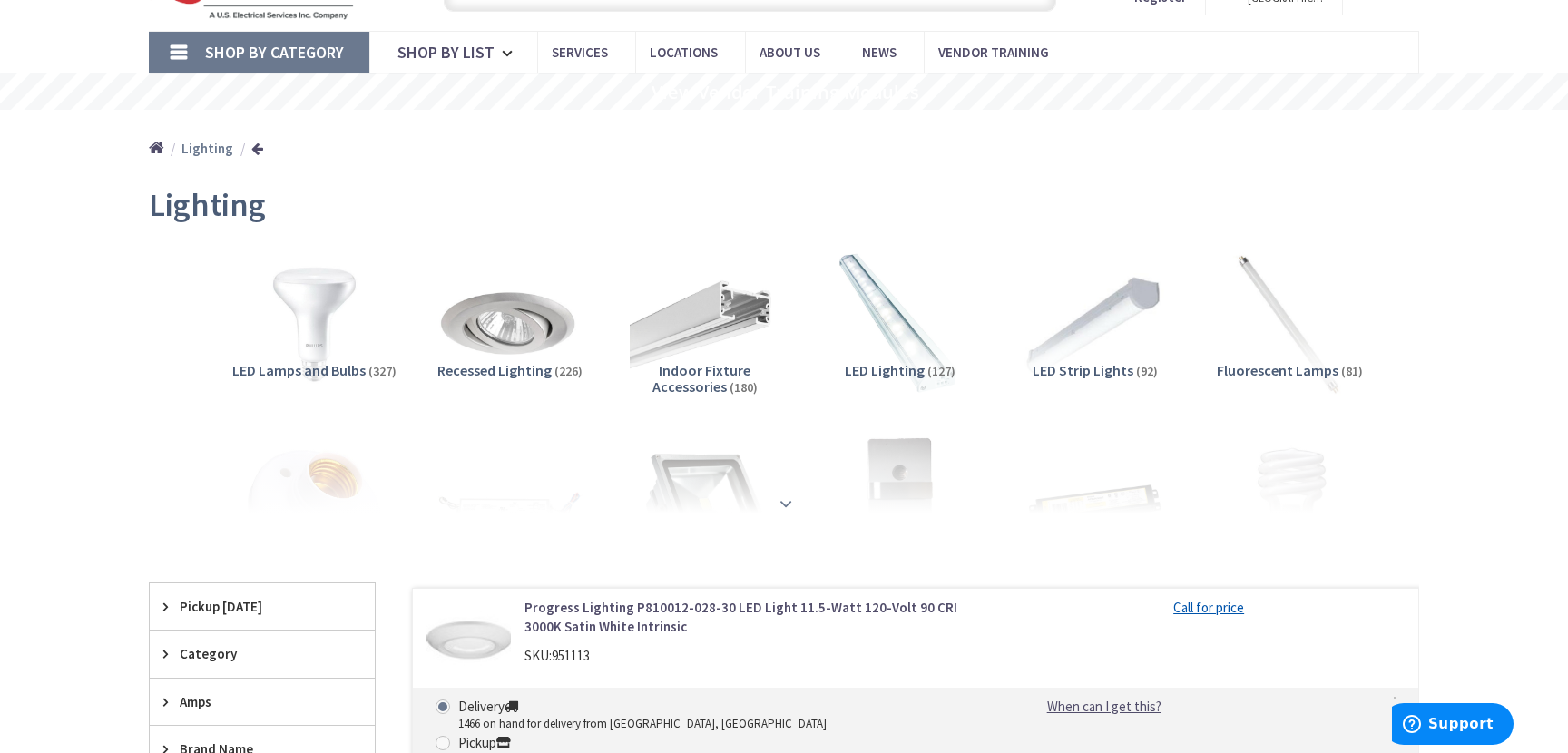
click at [779, 497] on strong at bounding box center [785, 502] width 22 height 20
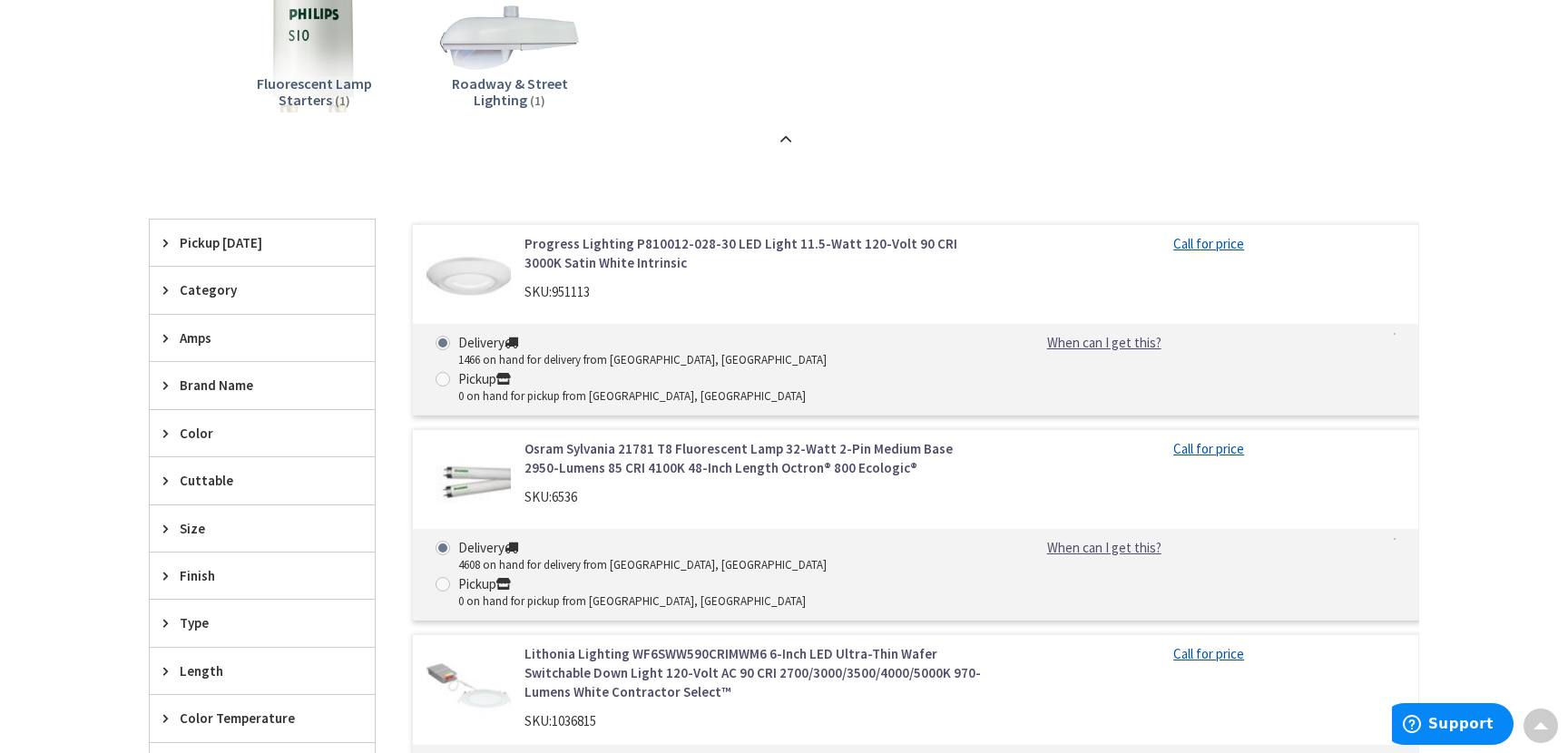
scroll to position [1904, 0]
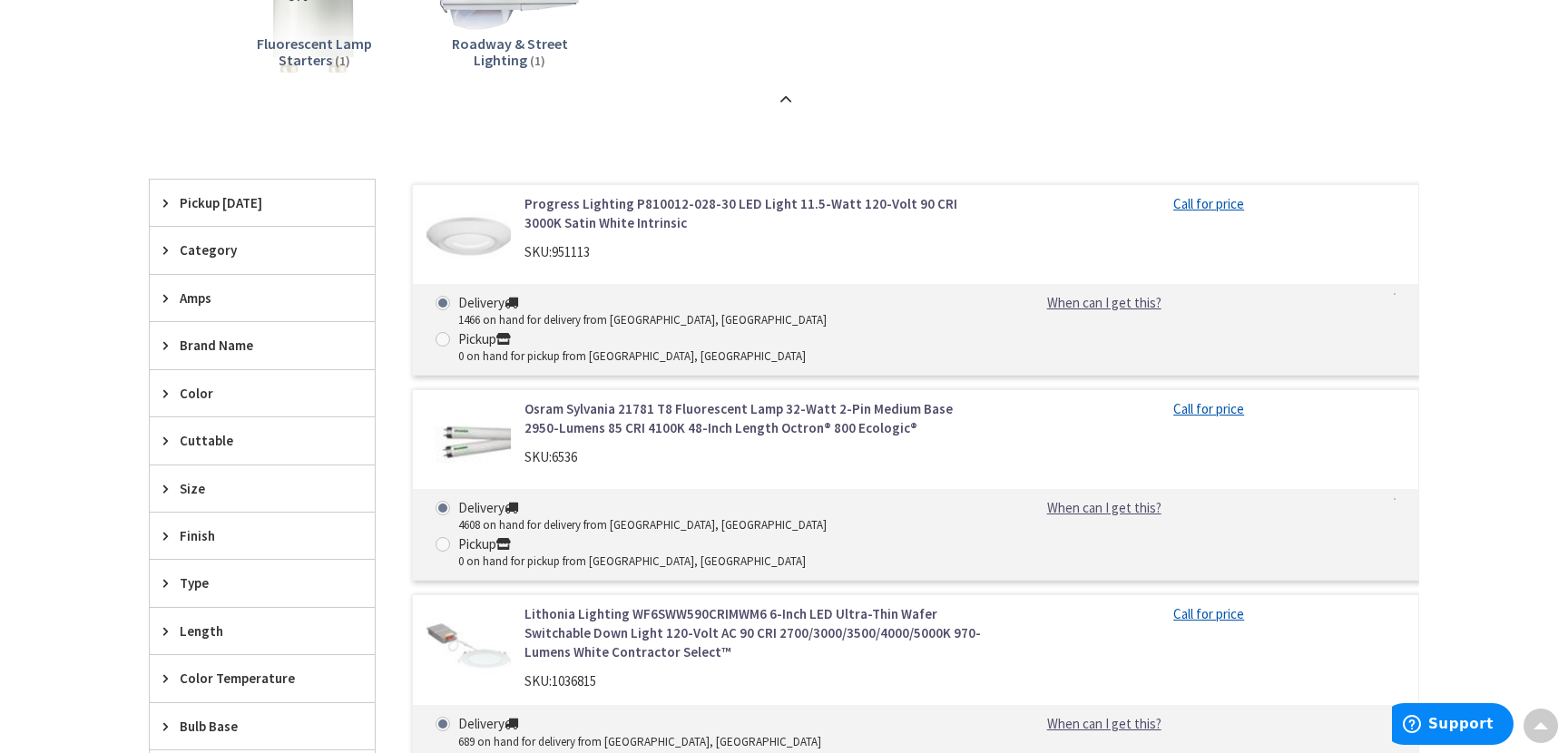
click at [226, 346] on span "Brand Name" at bounding box center [253, 345] width 147 height 19
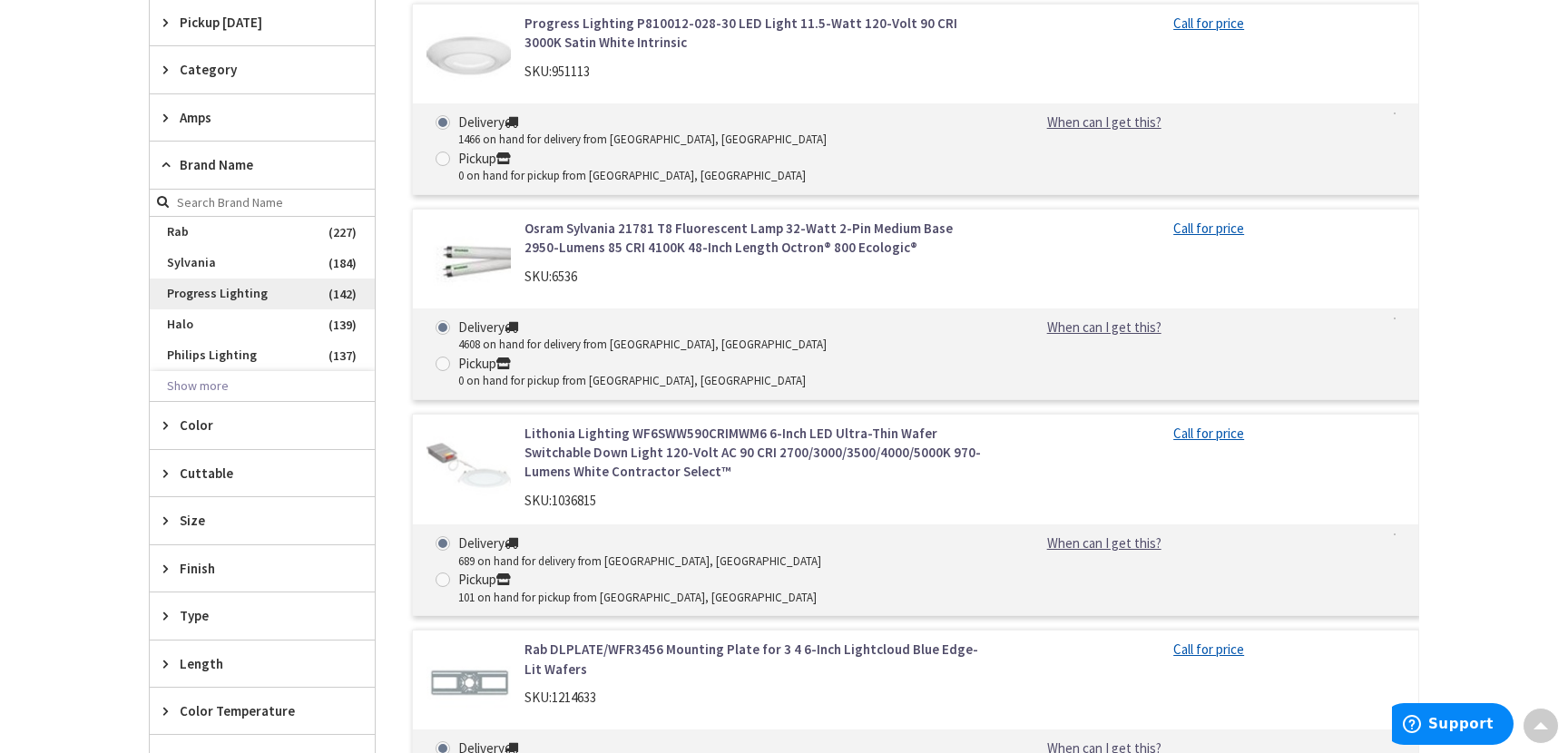
scroll to position [2085, 0]
click at [229, 198] on input "search" at bounding box center [262, 202] width 225 height 27
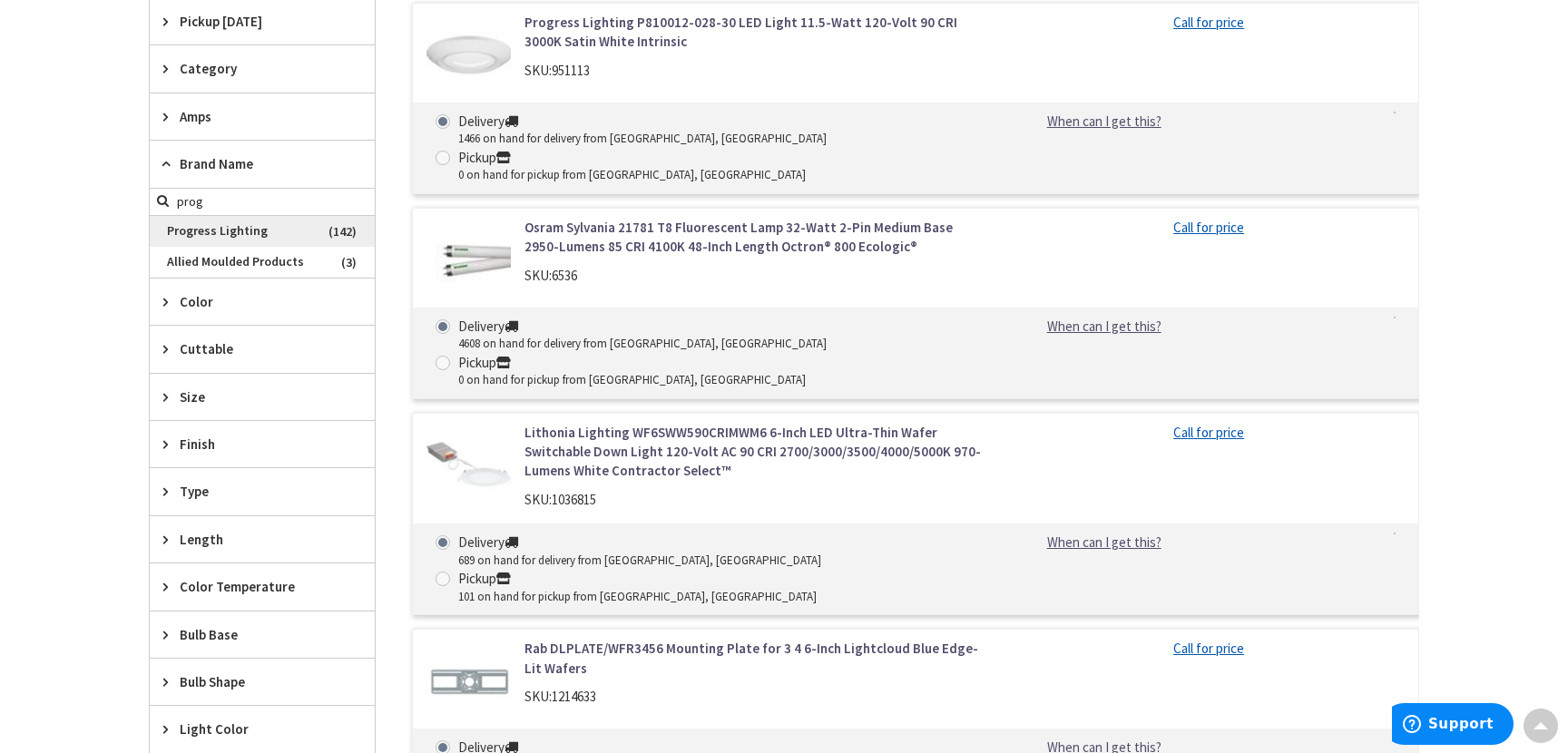
type input "prog"
click at [245, 227] on span "Progress Lighting" at bounding box center [262, 231] width 225 height 31
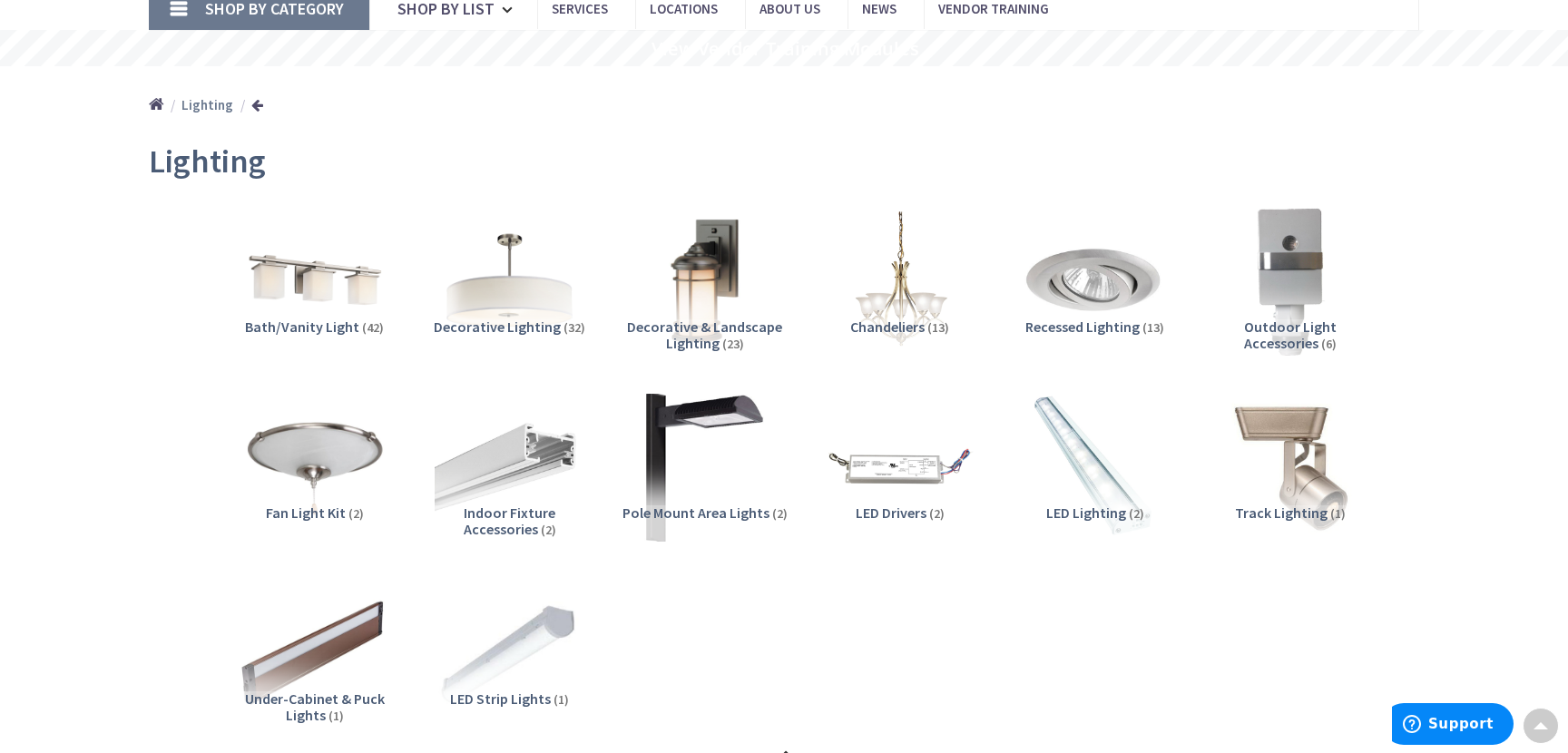
scroll to position [91, 0]
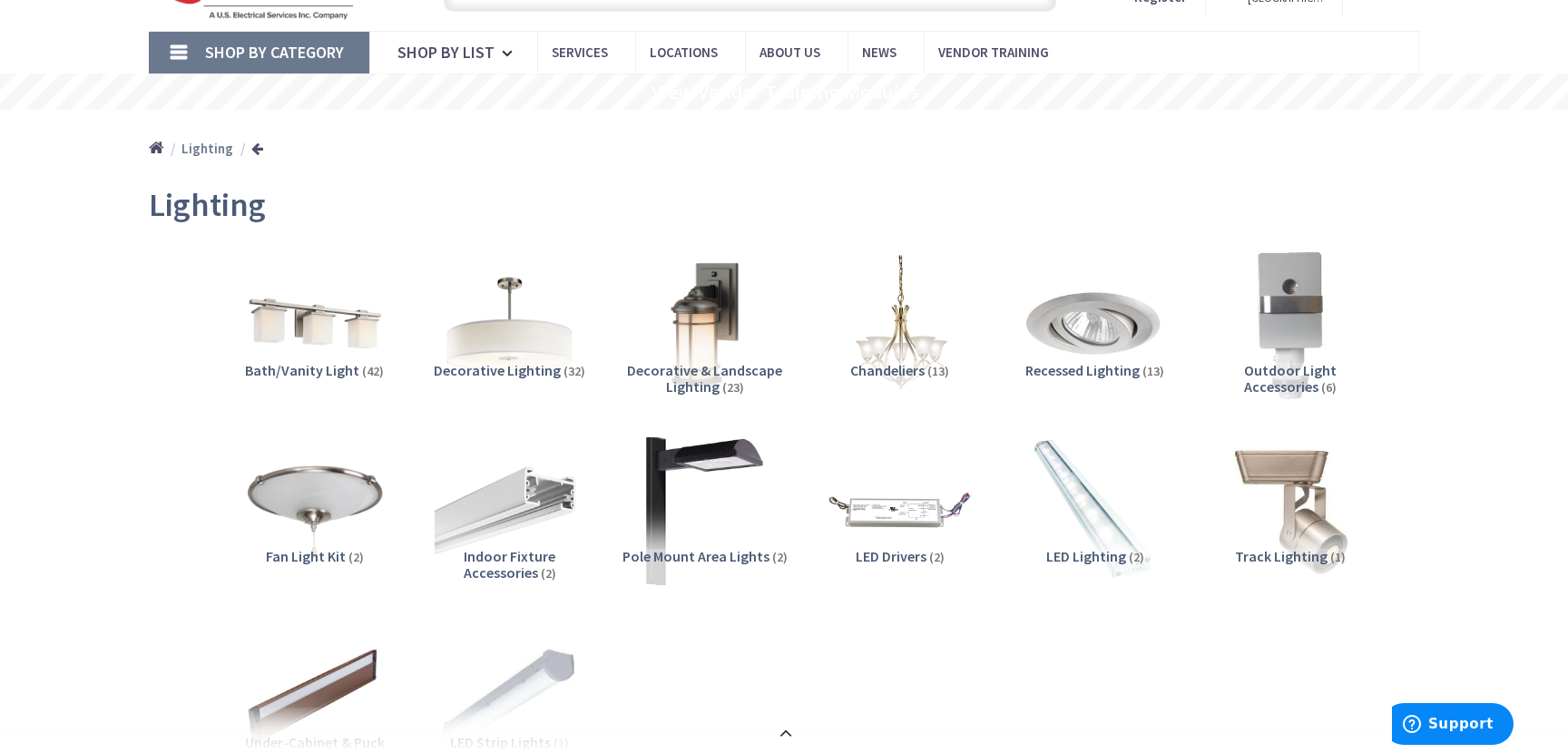
click at [268, 51] on span "Shop By Category" at bounding box center [274, 52] width 139 height 21
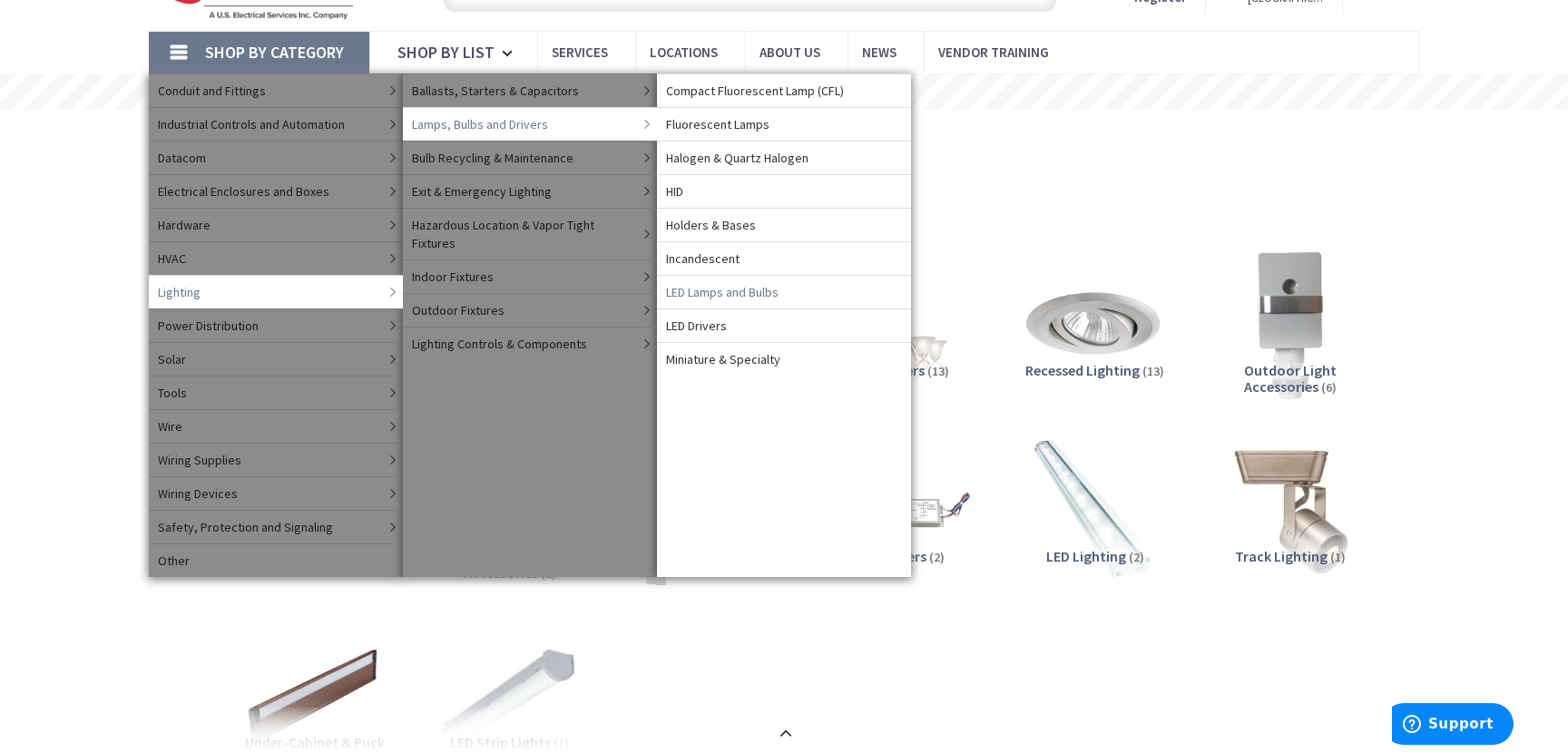
click at [704, 296] on span "LED Lamps and Bulbs" at bounding box center [722, 291] width 113 height 18
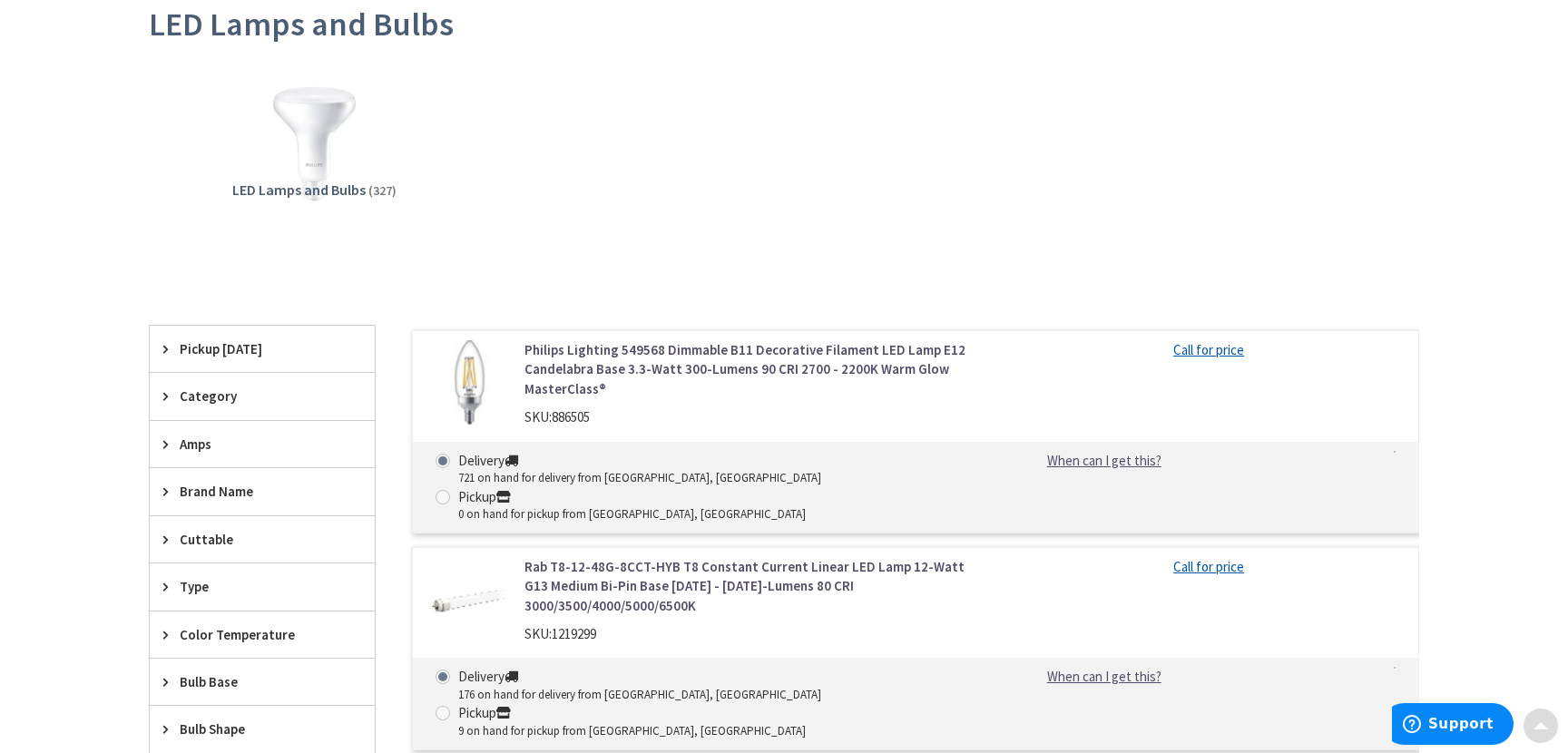
scroll to position [272, 0]
click at [261, 485] on span "Brand Name" at bounding box center [253, 490] width 147 height 19
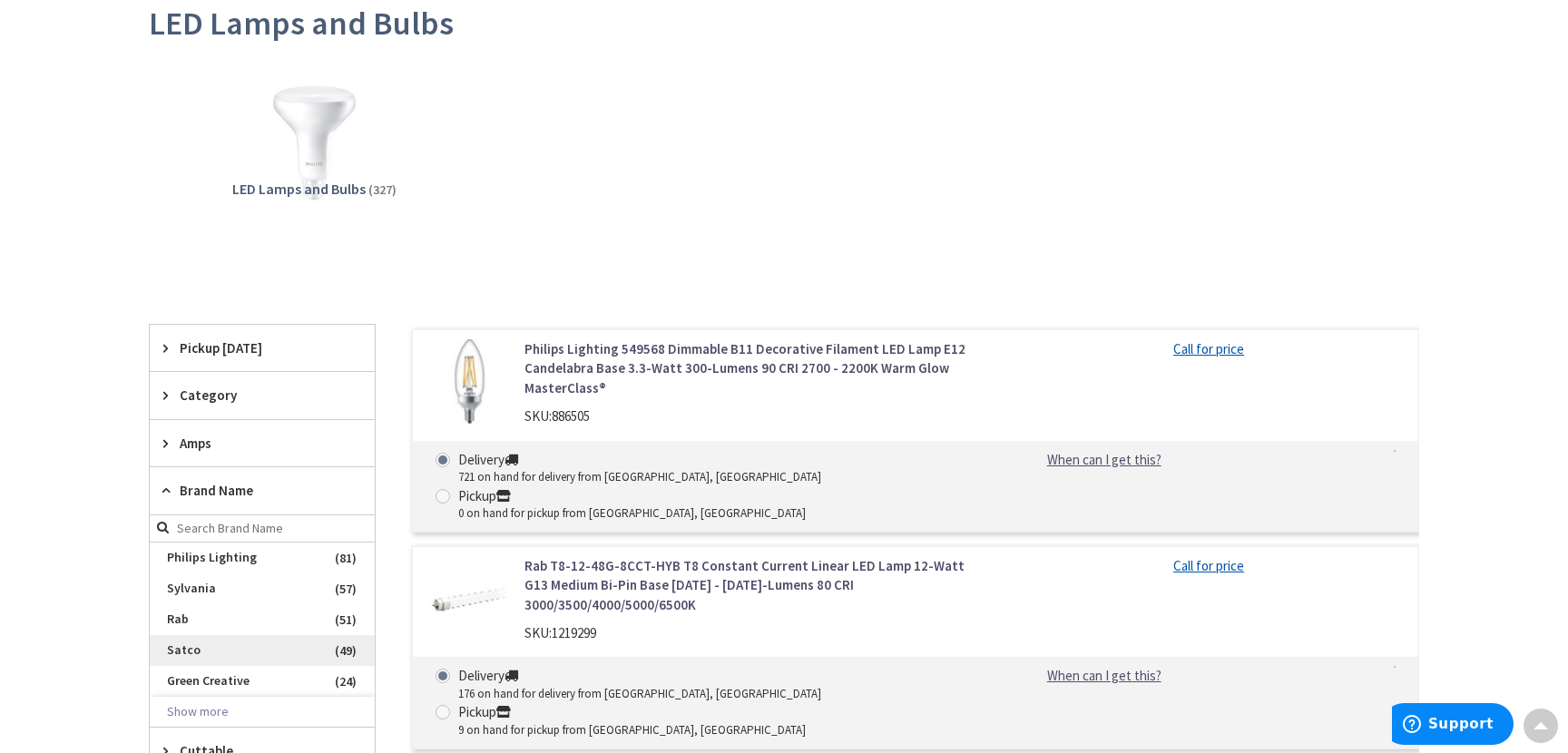
click at [204, 654] on span "Satco" at bounding box center [262, 650] width 225 height 31
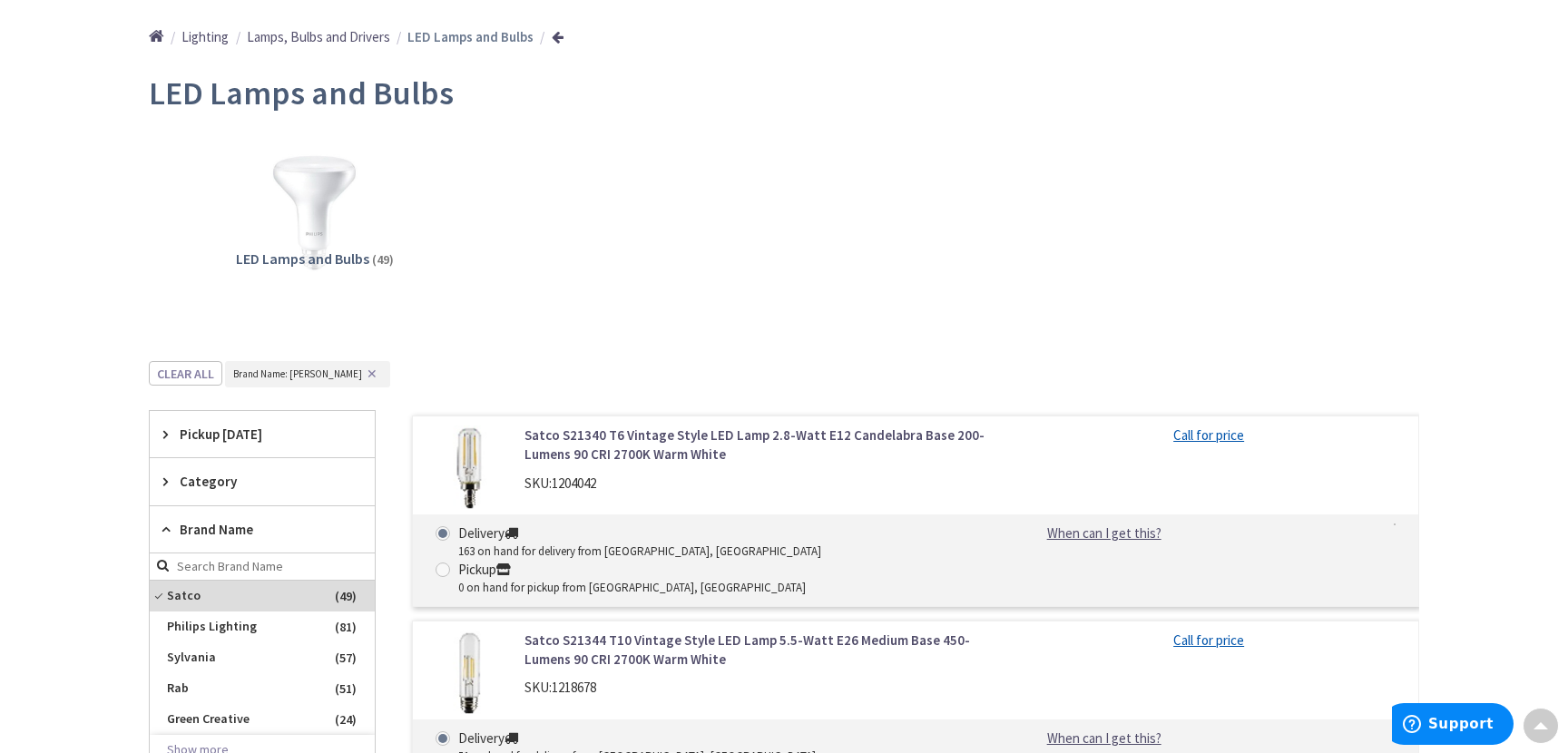
scroll to position [0, 0]
